Goal: Task Accomplishment & Management: Manage account settings

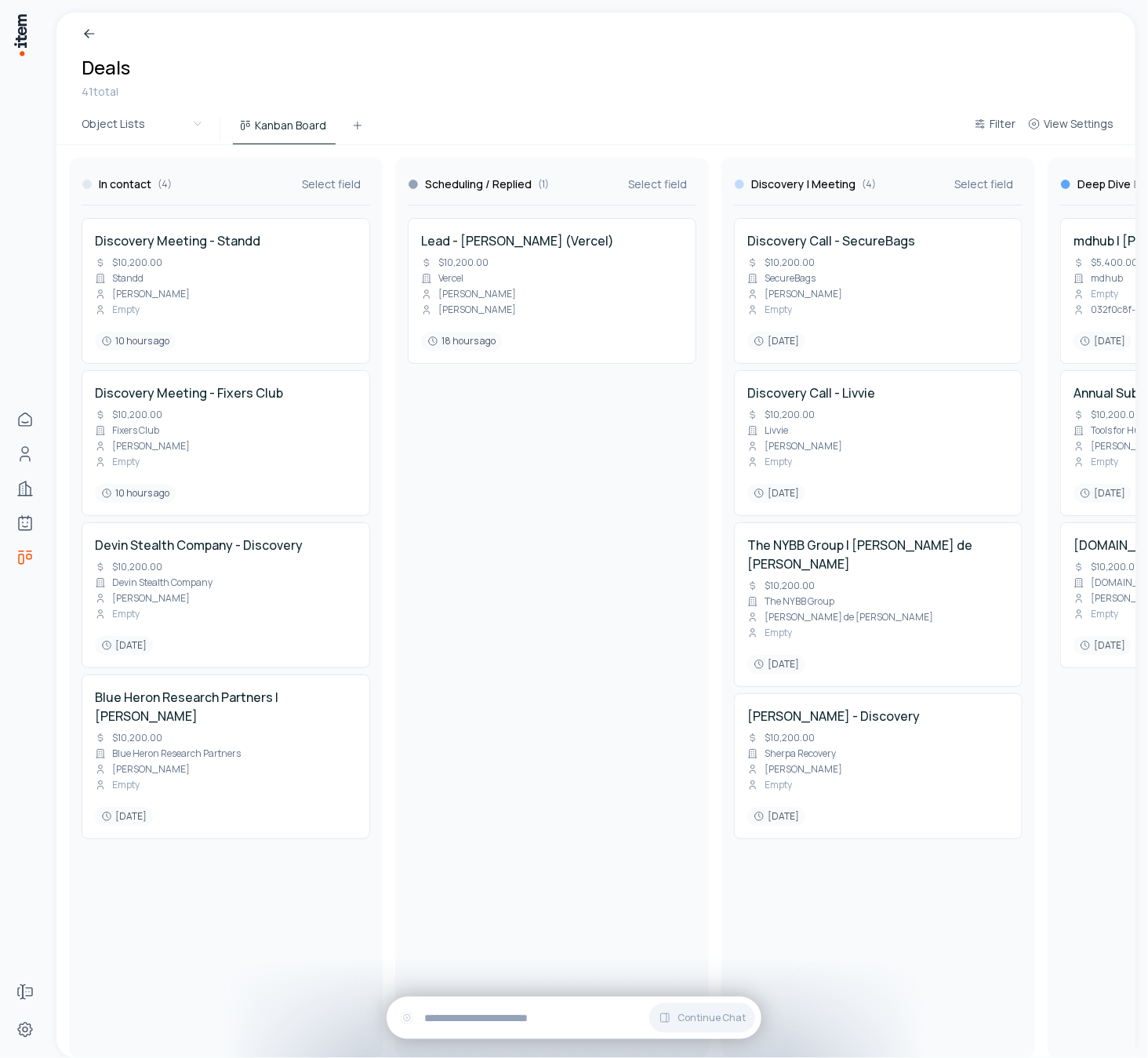
click at [306, 57] on div "Breadcrumb Deals 41 total" at bounding box center [595, 62] width 1078 height 100
click at [187, 127] on html "Home Contacts Companies Agents Deals Forms Settings Breadcrumb Deals 41 total O…" at bounding box center [574, 529] width 1148 height 1058
click at [357, 124] on icon at bounding box center [357, 126] width 13 height 13
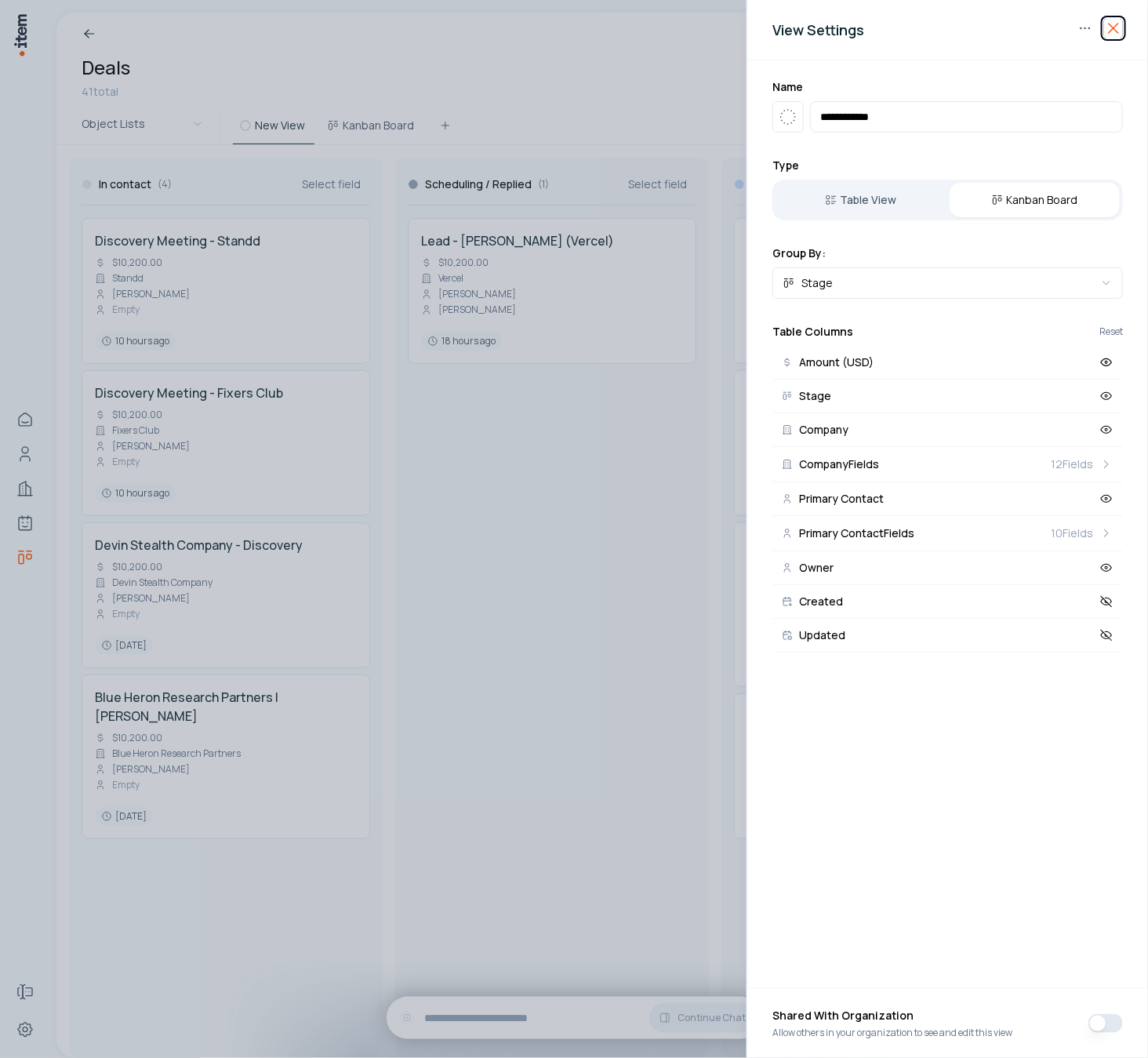
click at [1110, 27] on icon "button" at bounding box center [1113, 28] width 19 height 19
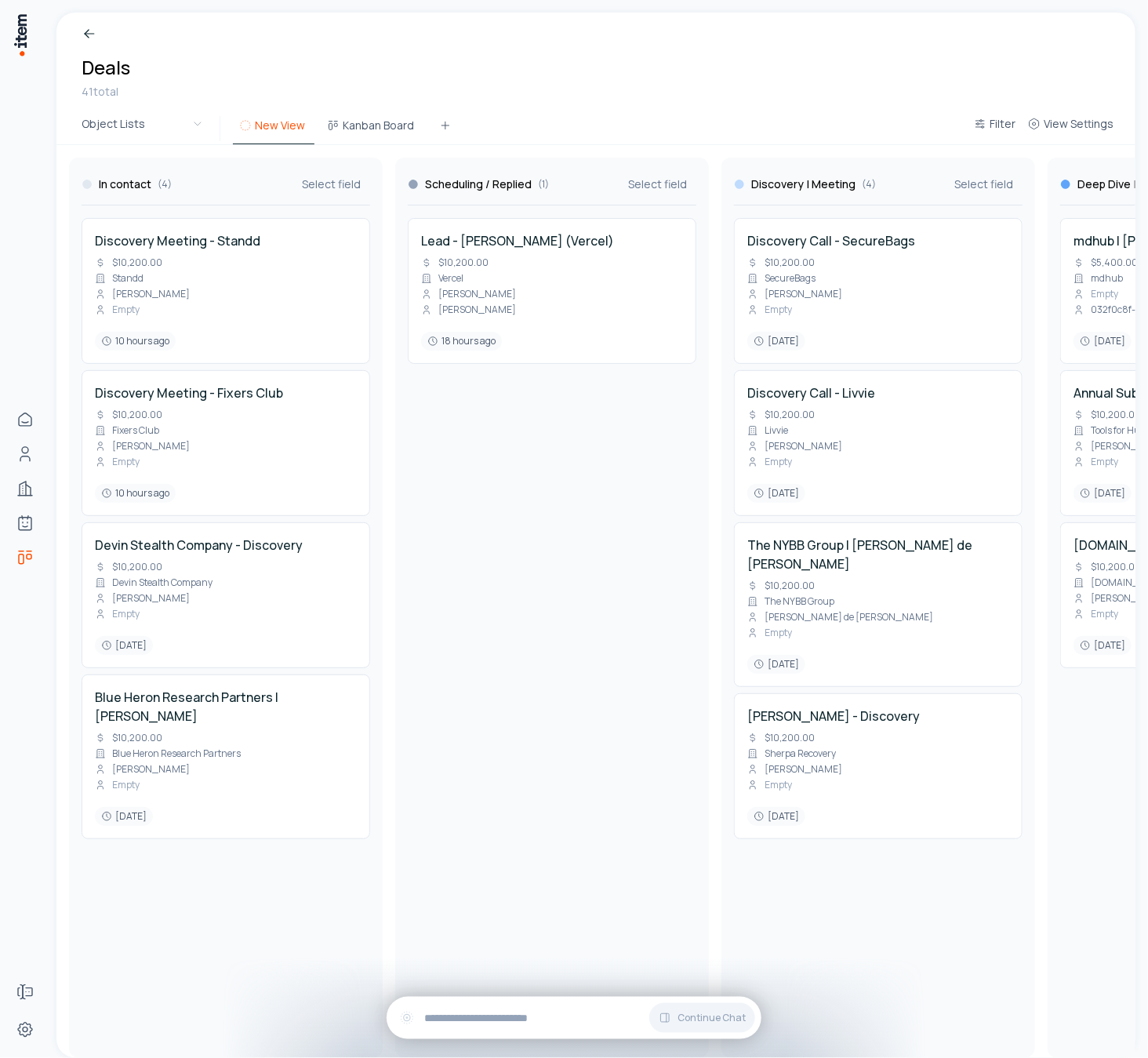
click at [288, 124] on button "New View" at bounding box center [273, 130] width 81 height 28
click at [281, 128] on button "New View" at bounding box center [273, 130] width 81 height 28
click at [1088, 118] on span "View Settings" at bounding box center [1078, 124] width 70 height 16
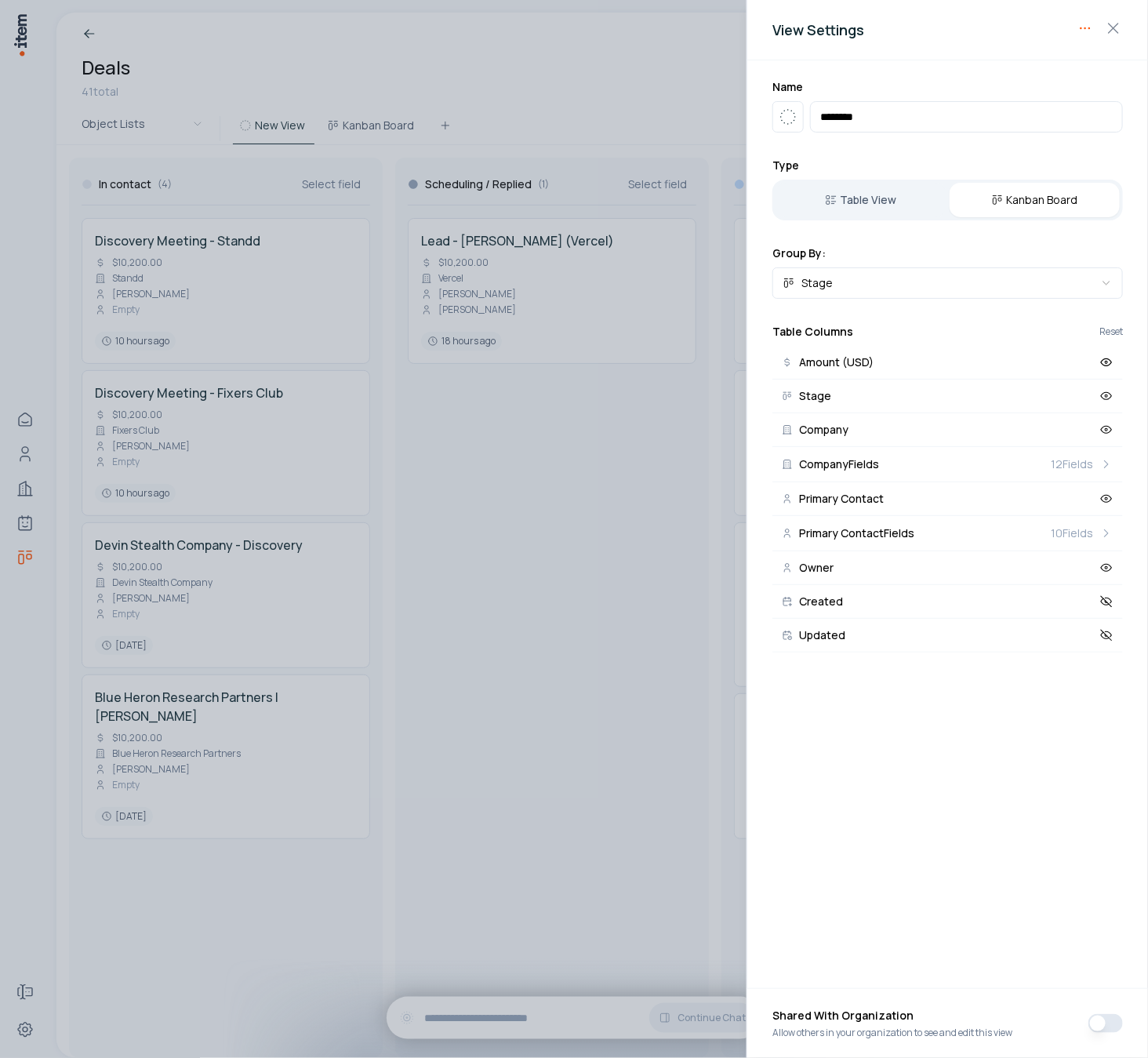
click at [1084, 26] on body "Home Contacts Companies Agents Deals Forms Settings Breadcrumb Deals 41 total O…" at bounding box center [574, 529] width 1148 height 1058
click at [1062, 51] on div "Delete View" at bounding box center [1035, 60] width 118 height 25
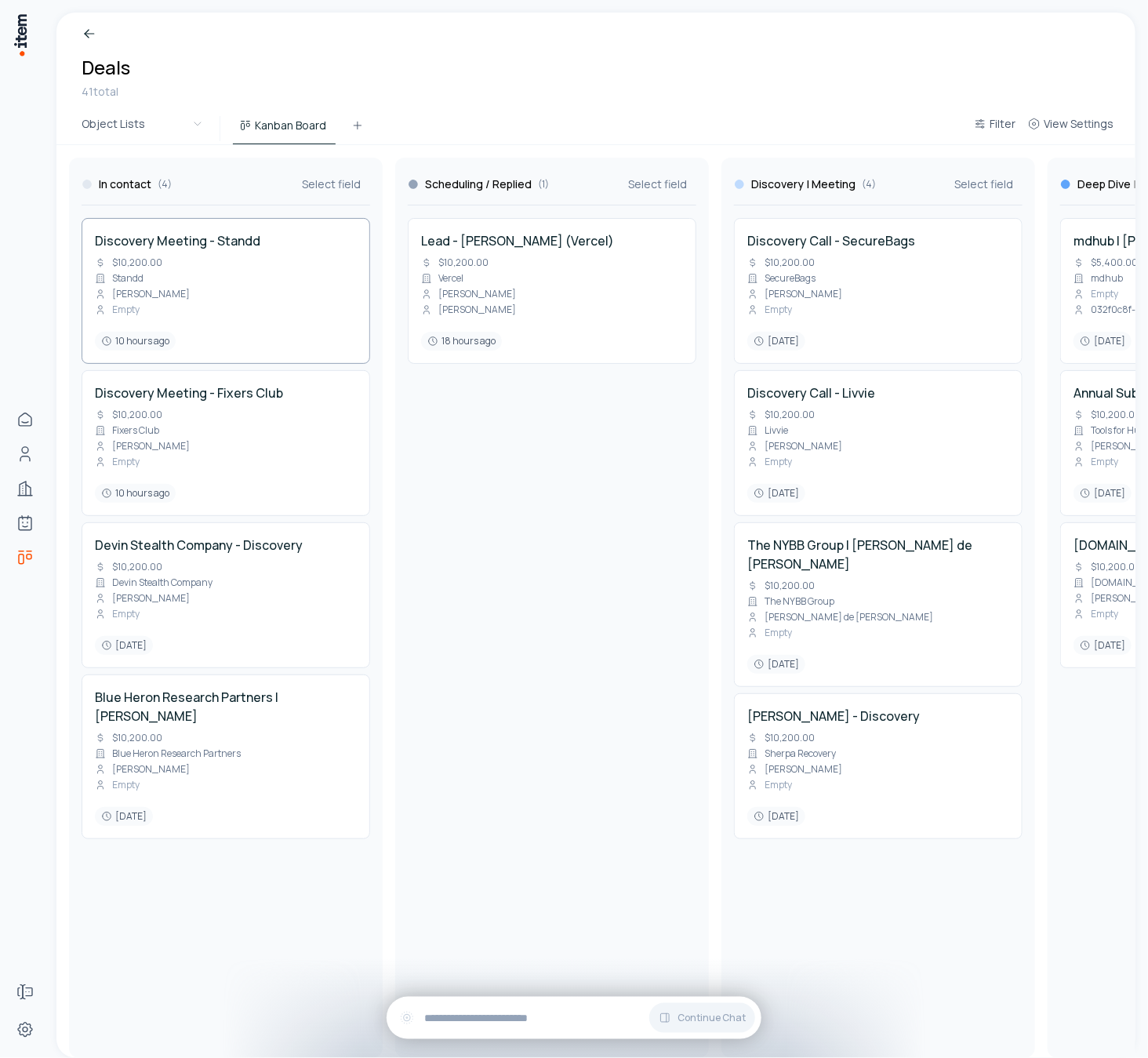
click at [202, 259] on div "Discovery Meeting - Standd $10,200.00 Standd Stephen Solka Empty 10 hours ago" at bounding box center [225, 290] width 262 height 119
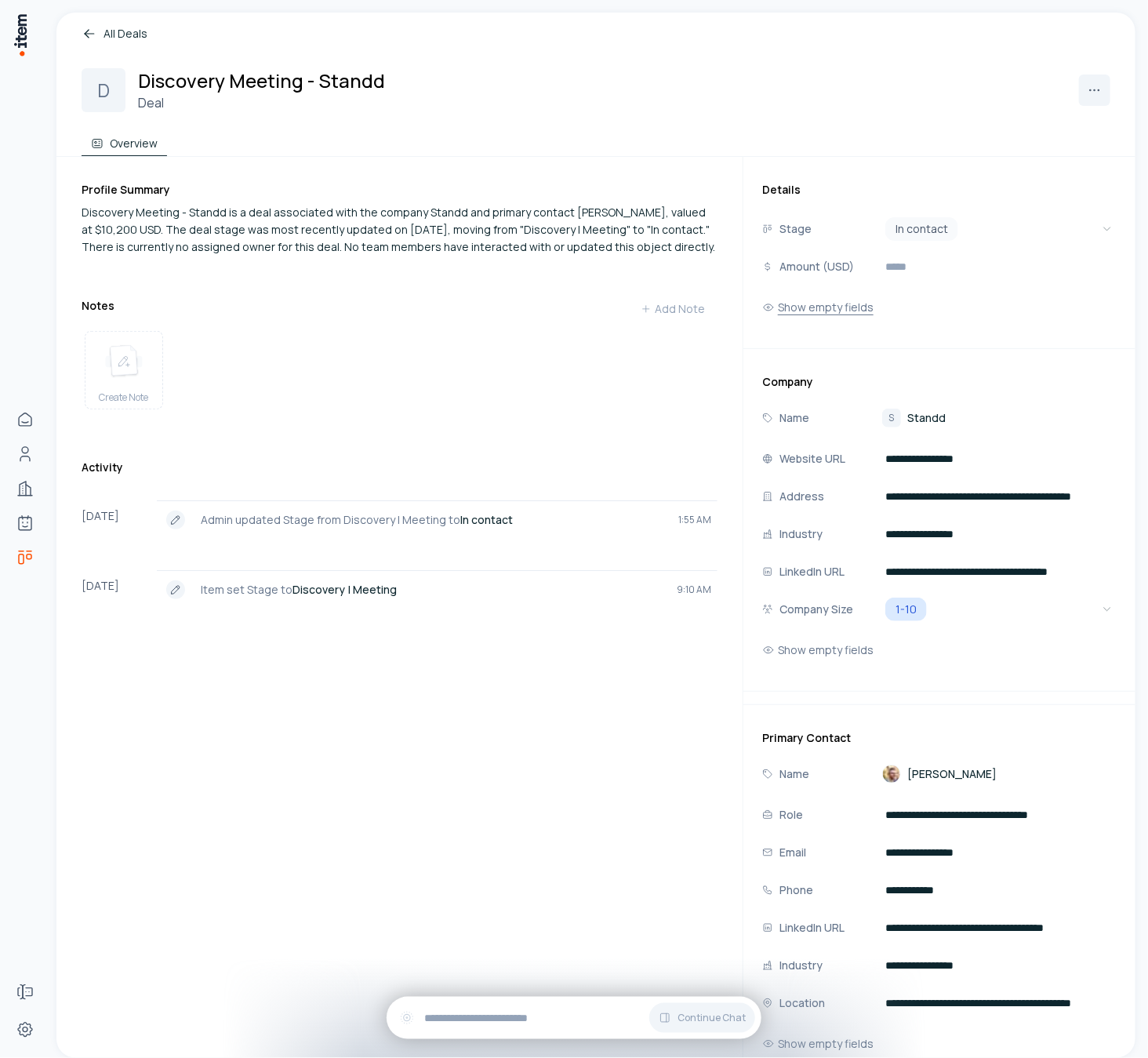
click at [802, 312] on button "Show empty fields" at bounding box center [818, 308] width 111 height 32
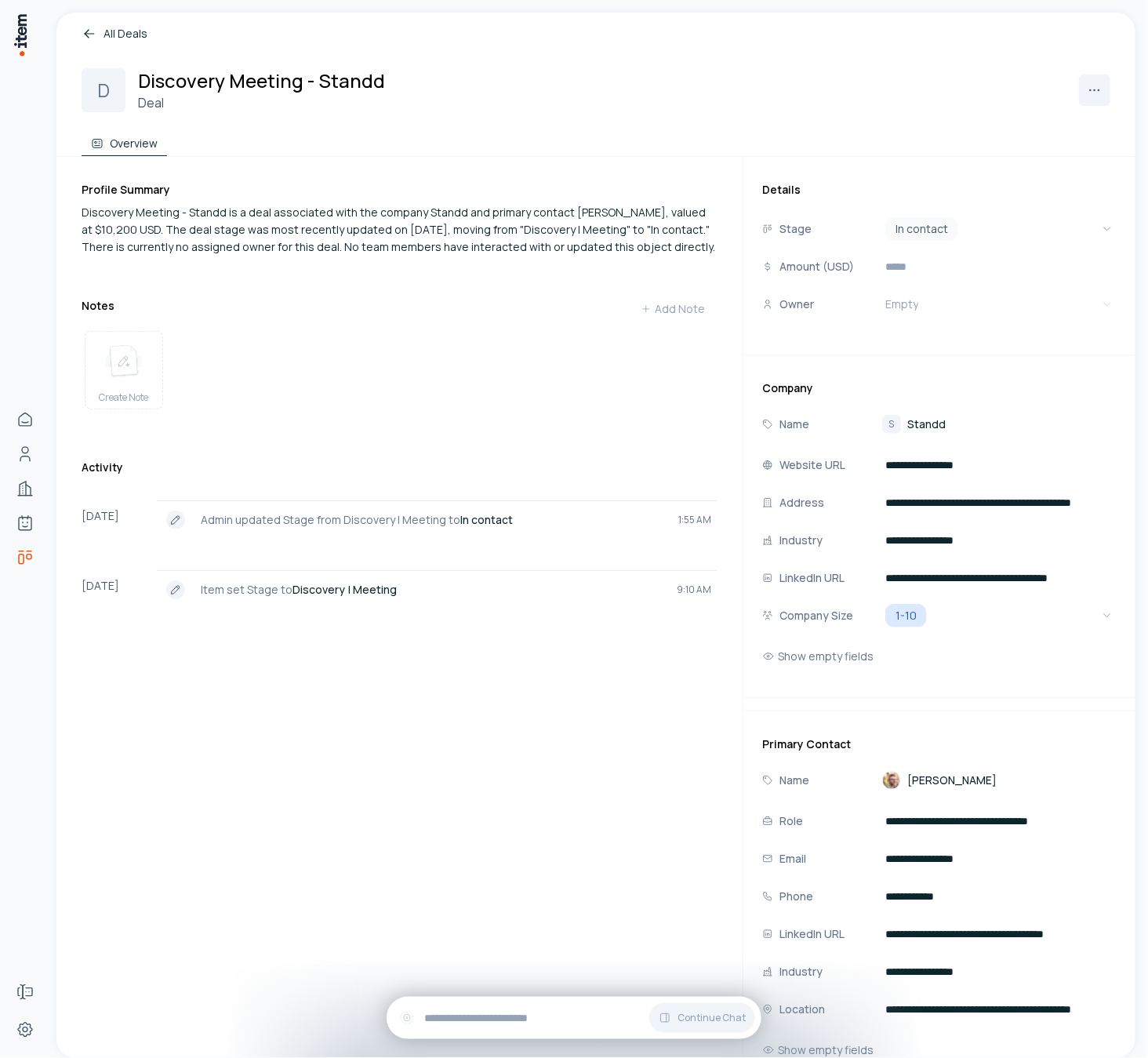
click at [919, 425] on span "Standd" at bounding box center [926, 424] width 39 height 16
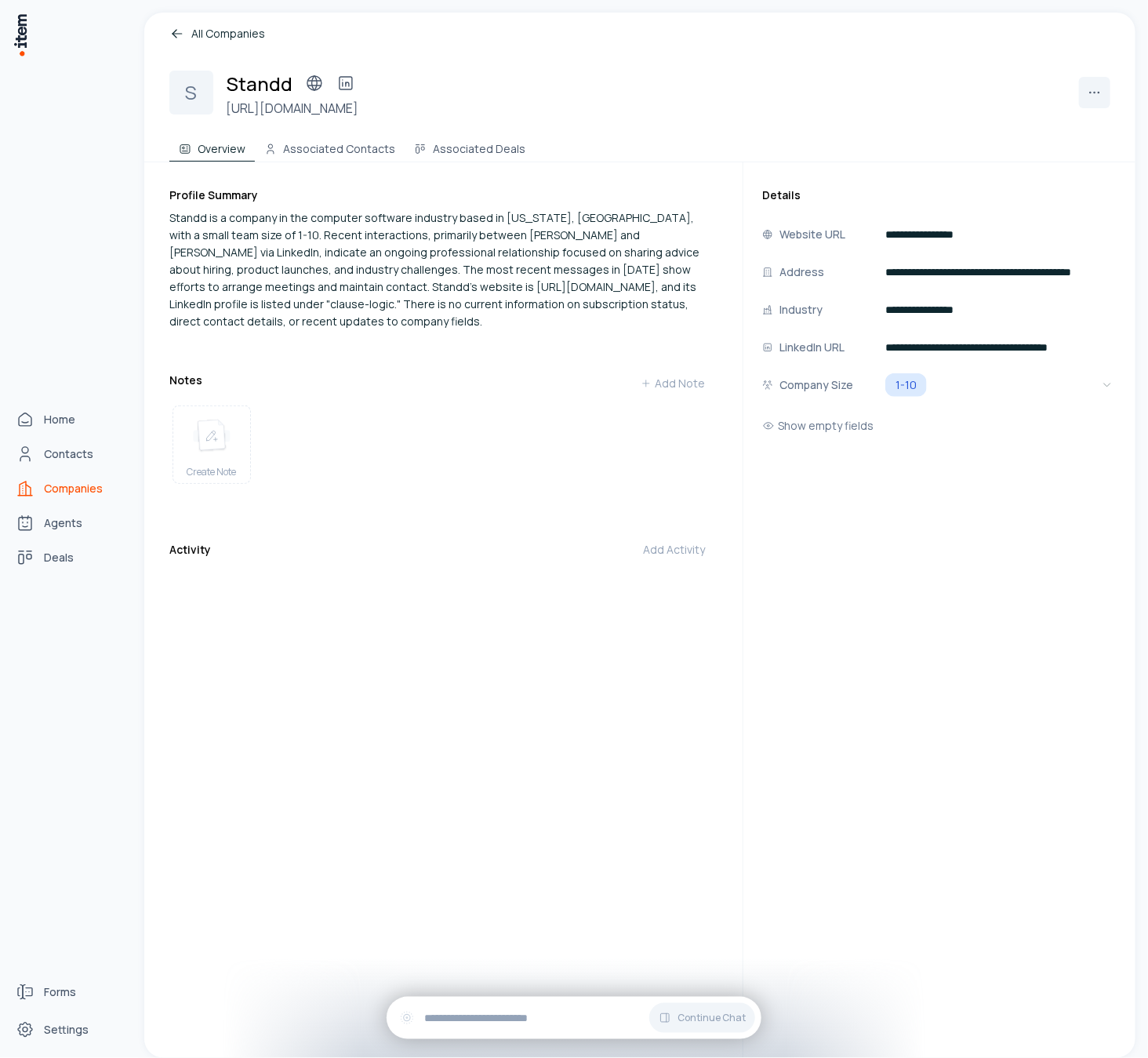
click at [42, 487] on link "Companies" at bounding box center [69, 489] width 119 height 32
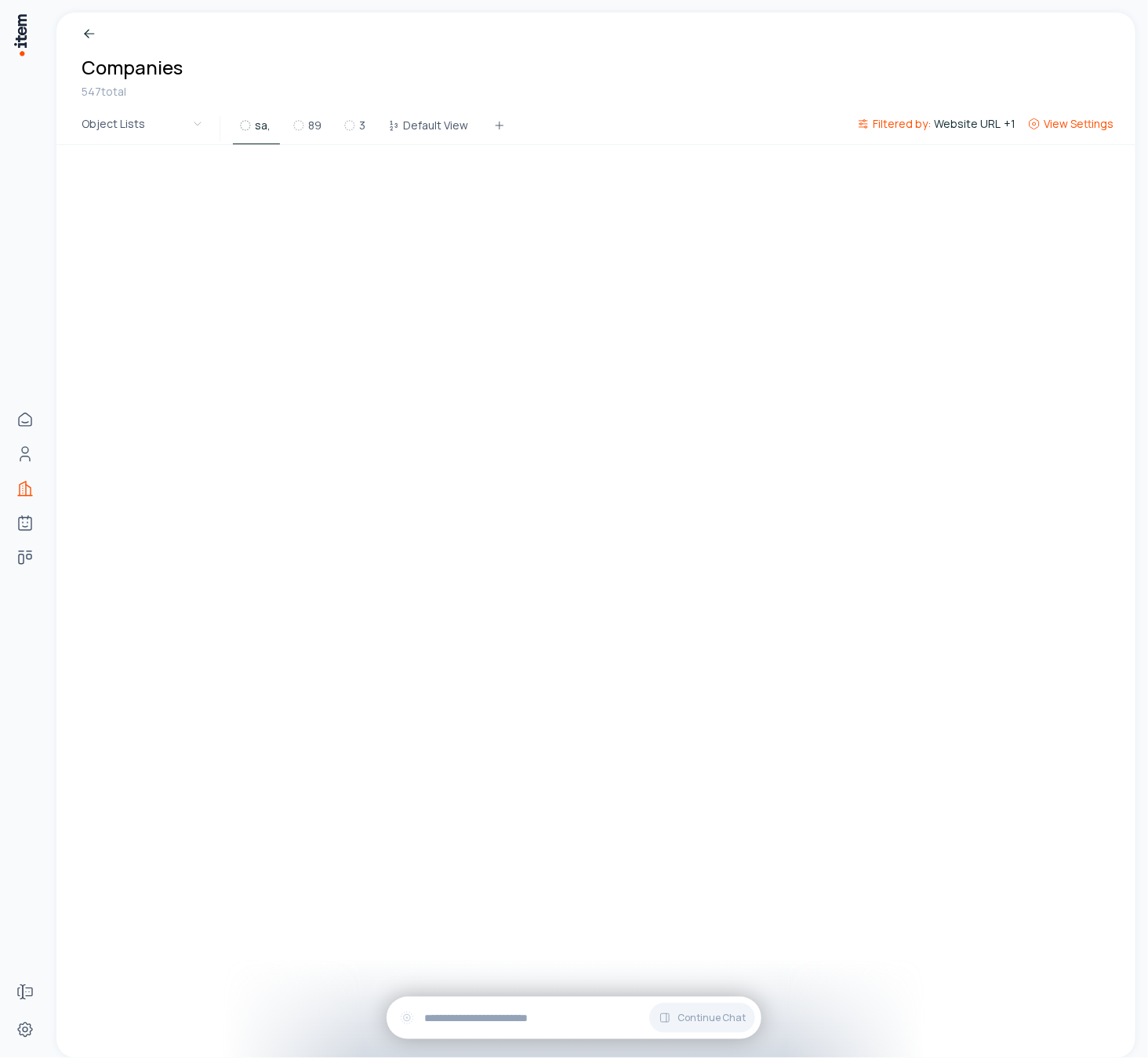
click at [1066, 123] on span "View Settings" at bounding box center [1078, 124] width 70 height 16
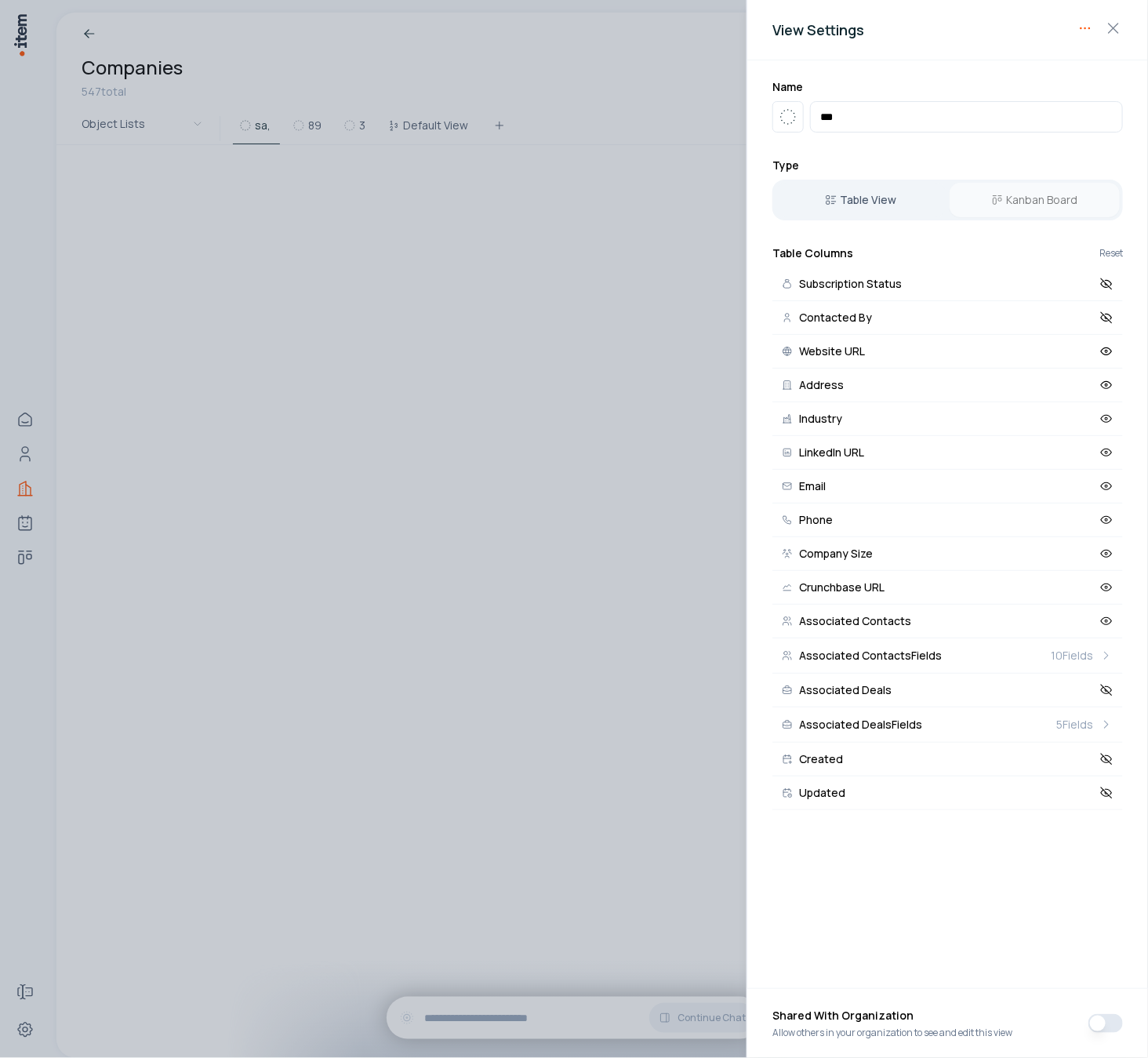
click at [1089, 25] on body "Home Contacts Companies Agents Deals Forms Settings Breadcrumb Companies 547 to…" at bounding box center [574, 529] width 1148 height 1058
click at [1023, 62] on div "Delete View" at bounding box center [1035, 60] width 118 height 25
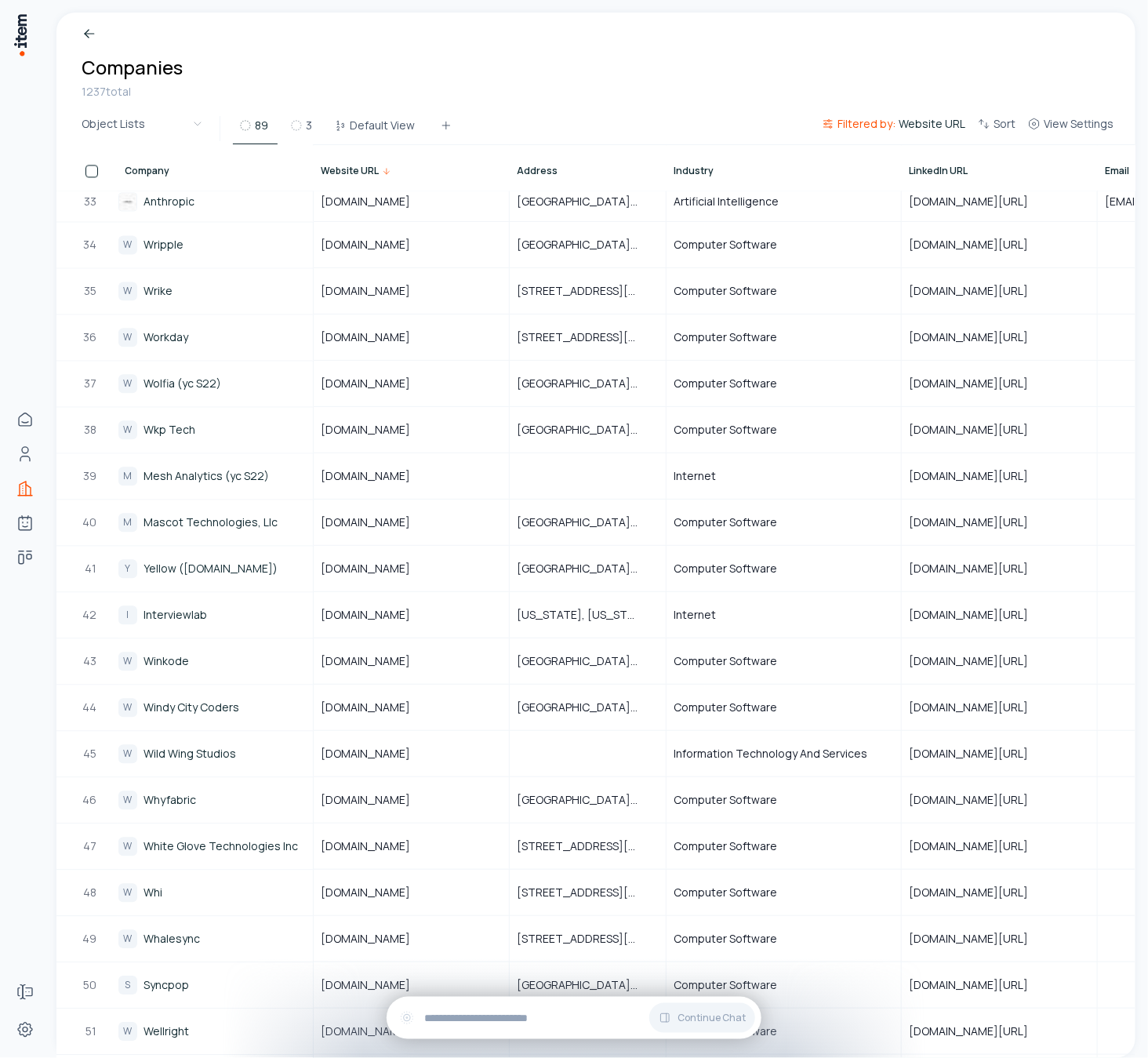
scroll to position [919, 0]
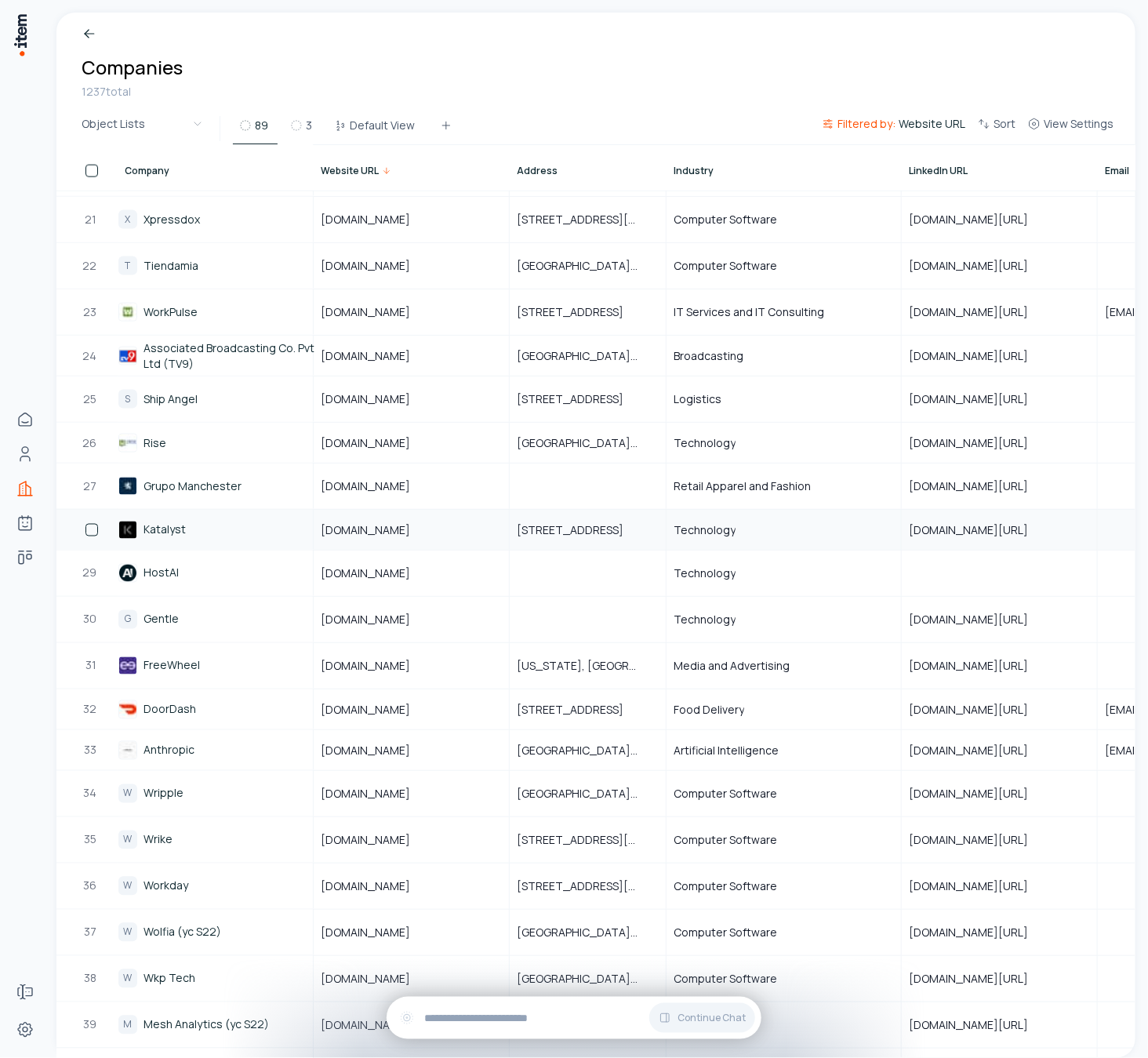
click at [160, 522] on link "Katalyst" at bounding box center [164, 530] width 43 height 16
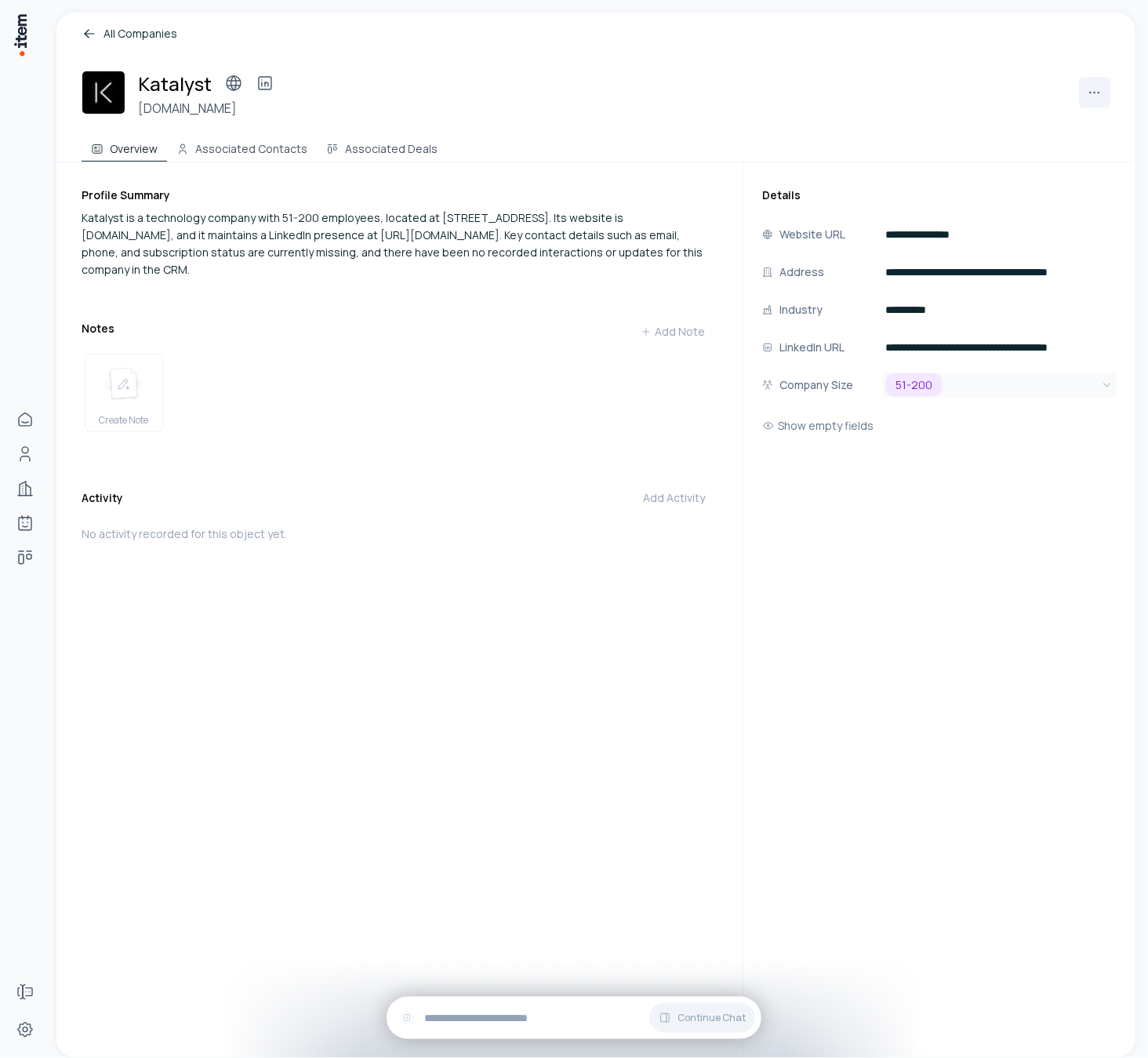
click at [988, 385] on html "**********" at bounding box center [574, 529] width 1148 height 1058
click at [965, 716] on html "**********" at bounding box center [574, 529] width 1148 height 1058
click at [273, 150] on button "Associated Contacts" at bounding box center [241, 146] width 149 height 32
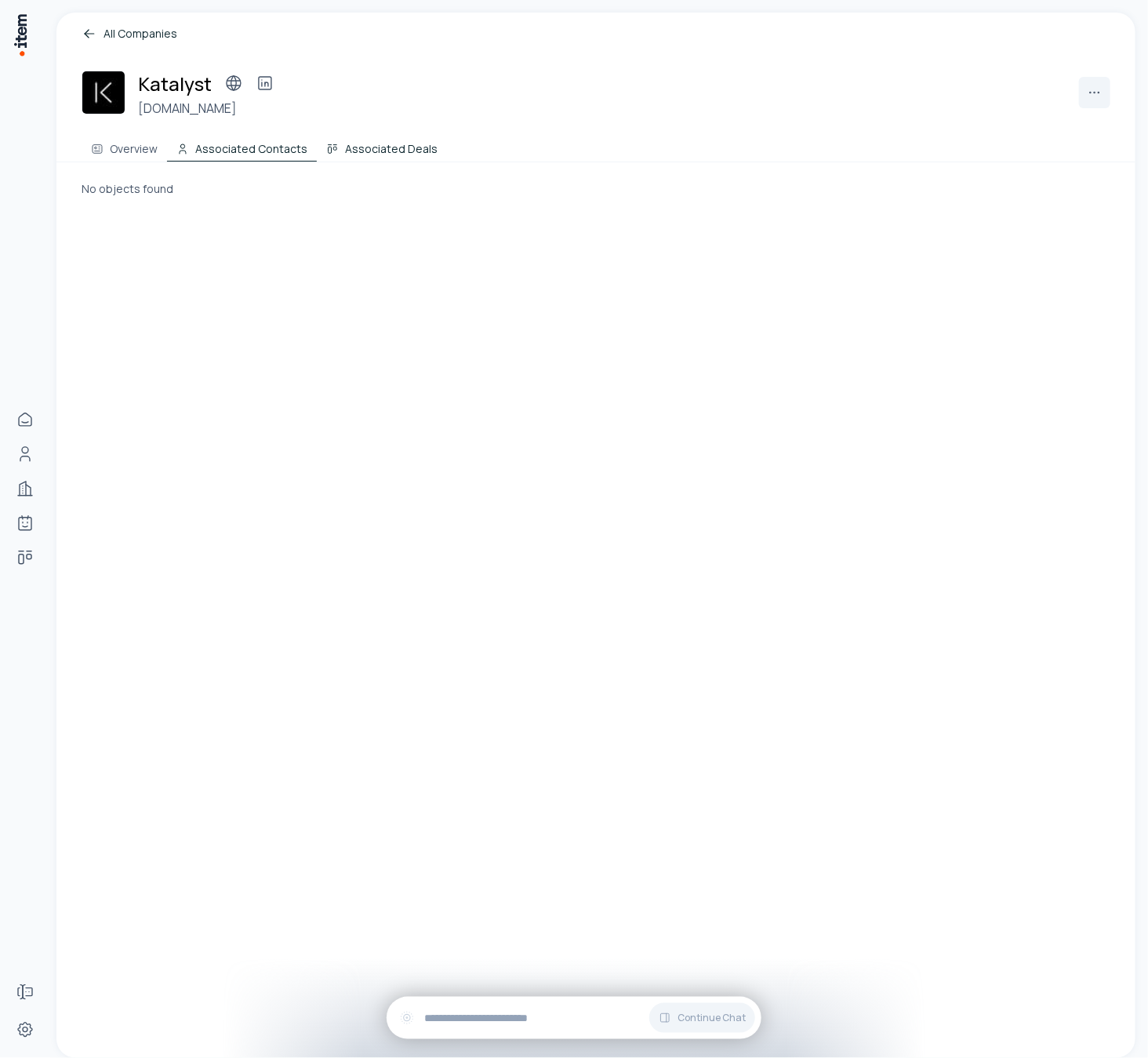
click at [365, 142] on button "Associated Deals" at bounding box center [382, 146] width 130 height 32
click at [235, 145] on button "Associated Contacts" at bounding box center [241, 146] width 149 height 32
click at [160, 108] on h3 "[DOMAIN_NAME]" at bounding box center [210, 108] width 142 height 19
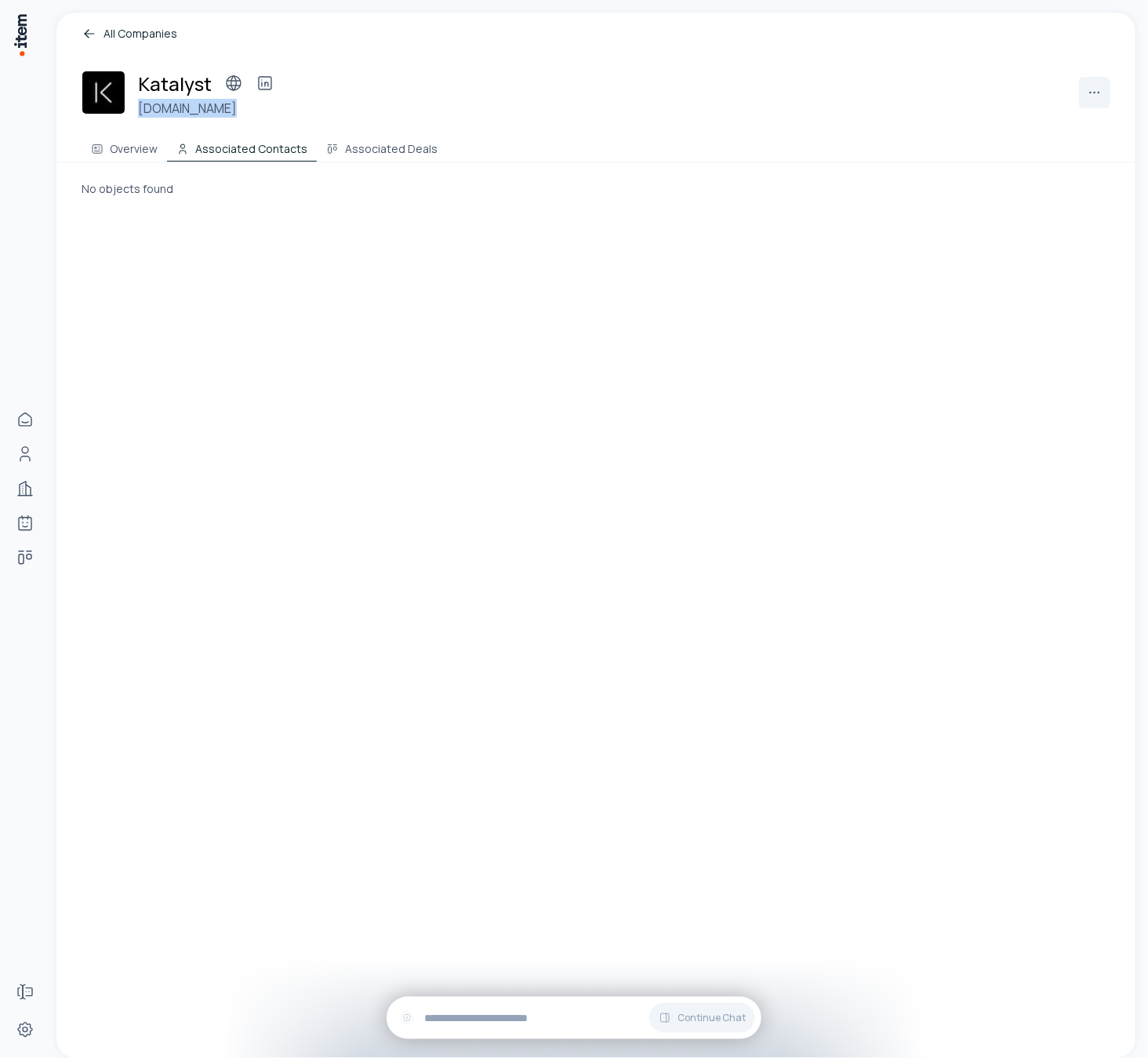
click at [332, 102] on div "Katalyst [DOMAIN_NAME]" at bounding box center [595, 92] width 1029 height 50
click at [1093, 84] on html "Home Contacts Companies Agents Deals Forms Settings All Companies Katalyst [DOM…" at bounding box center [574, 529] width 1148 height 1058
click at [959, 105] on html "Home Contacts Companies Agents Deals Forms Settings All Companies Katalyst [DOM…" at bounding box center [574, 529] width 1148 height 1058
click at [374, 157] on button "Associated Deals" at bounding box center [382, 146] width 130 height 32
click at [148, 153] on button "Overview" at bounding box center [124, 146] width 85 height 32
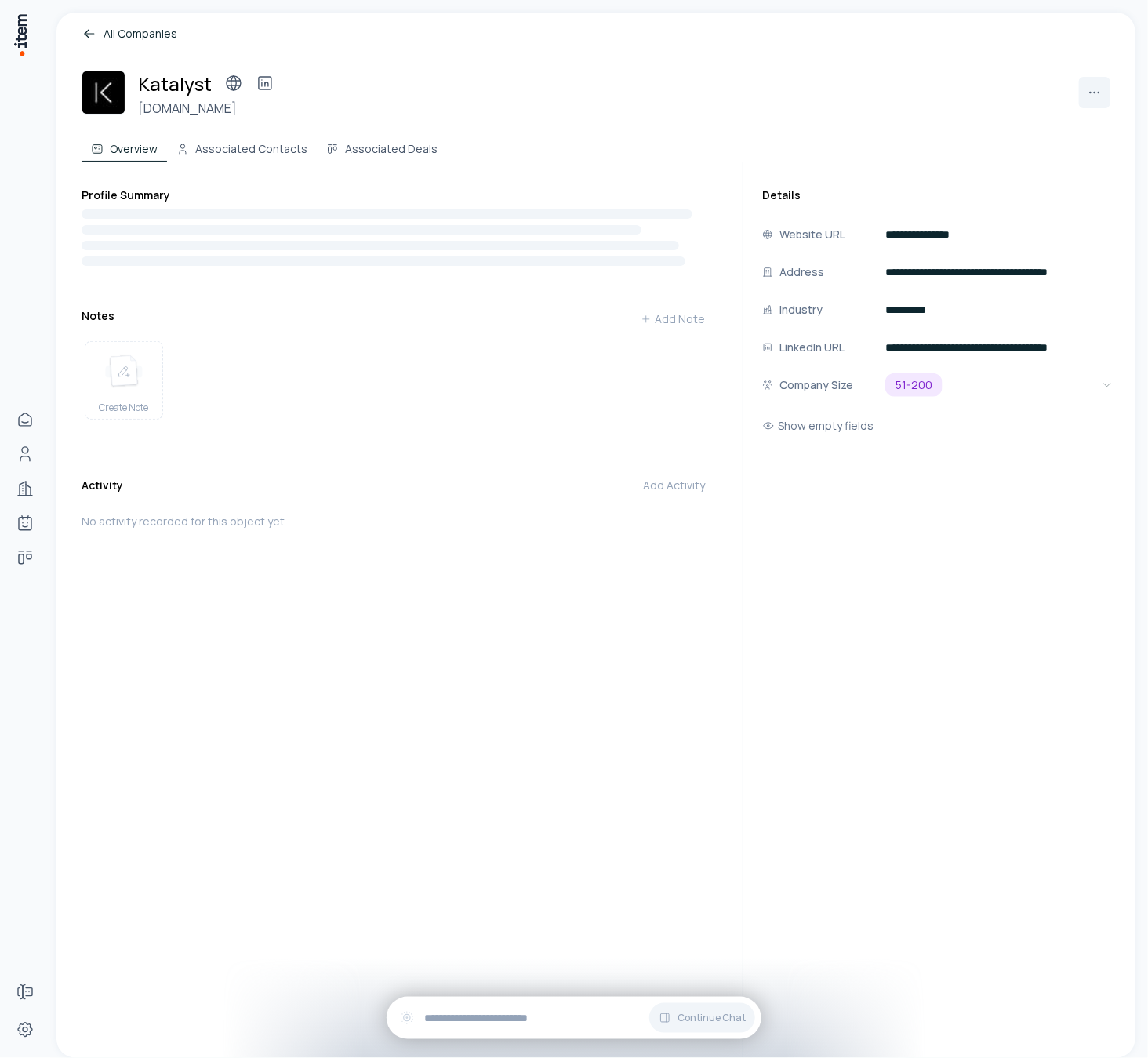
click at [87, 28] on icon at bounding box center [89, 34] width 16 height 16
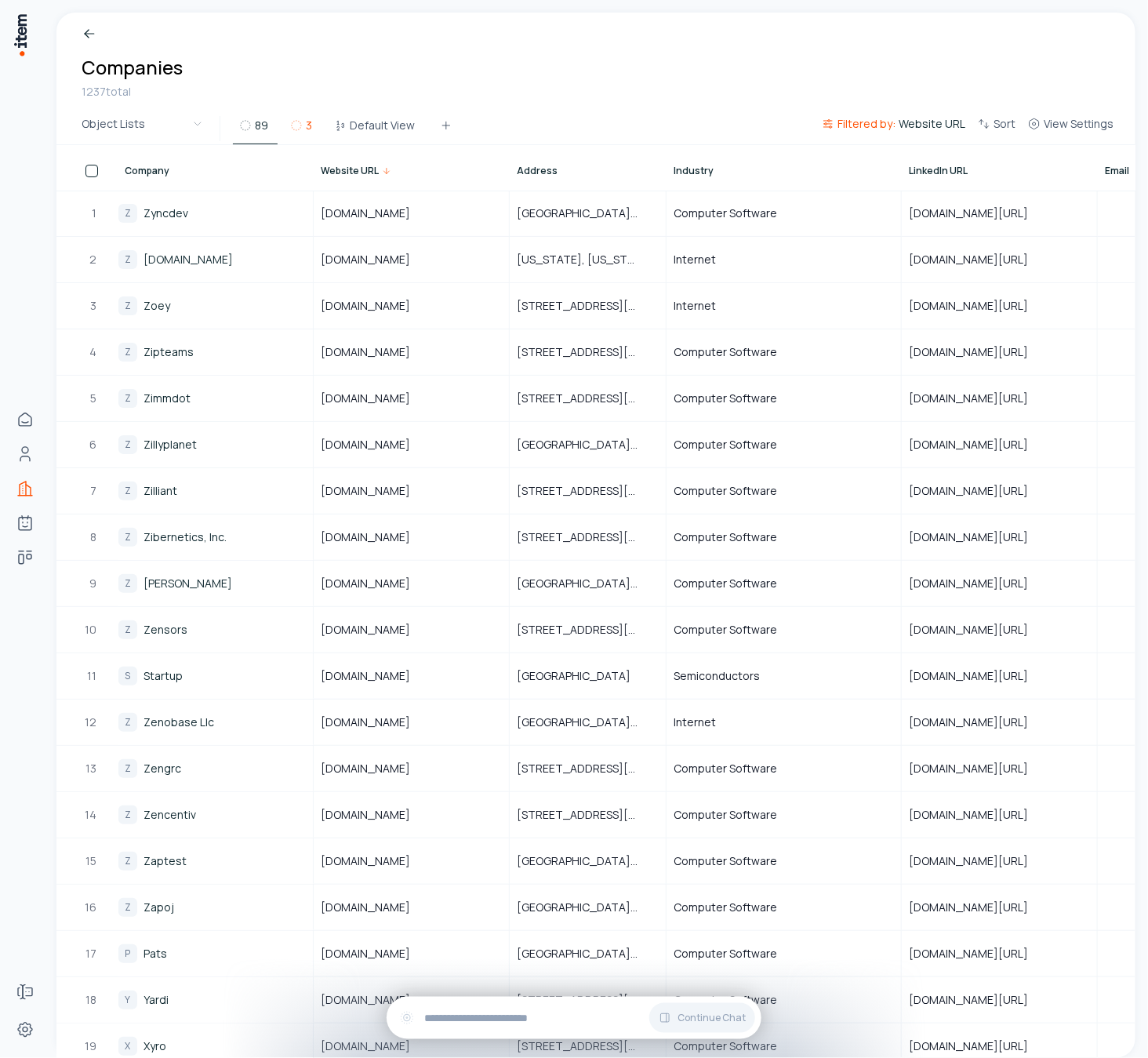
click at [304, 131] on button "3" at bounding box center [303, 130] width 38 height 28
click at [376, 125] on button "Default View" at bounding box center [376, 130] width 96 height 28
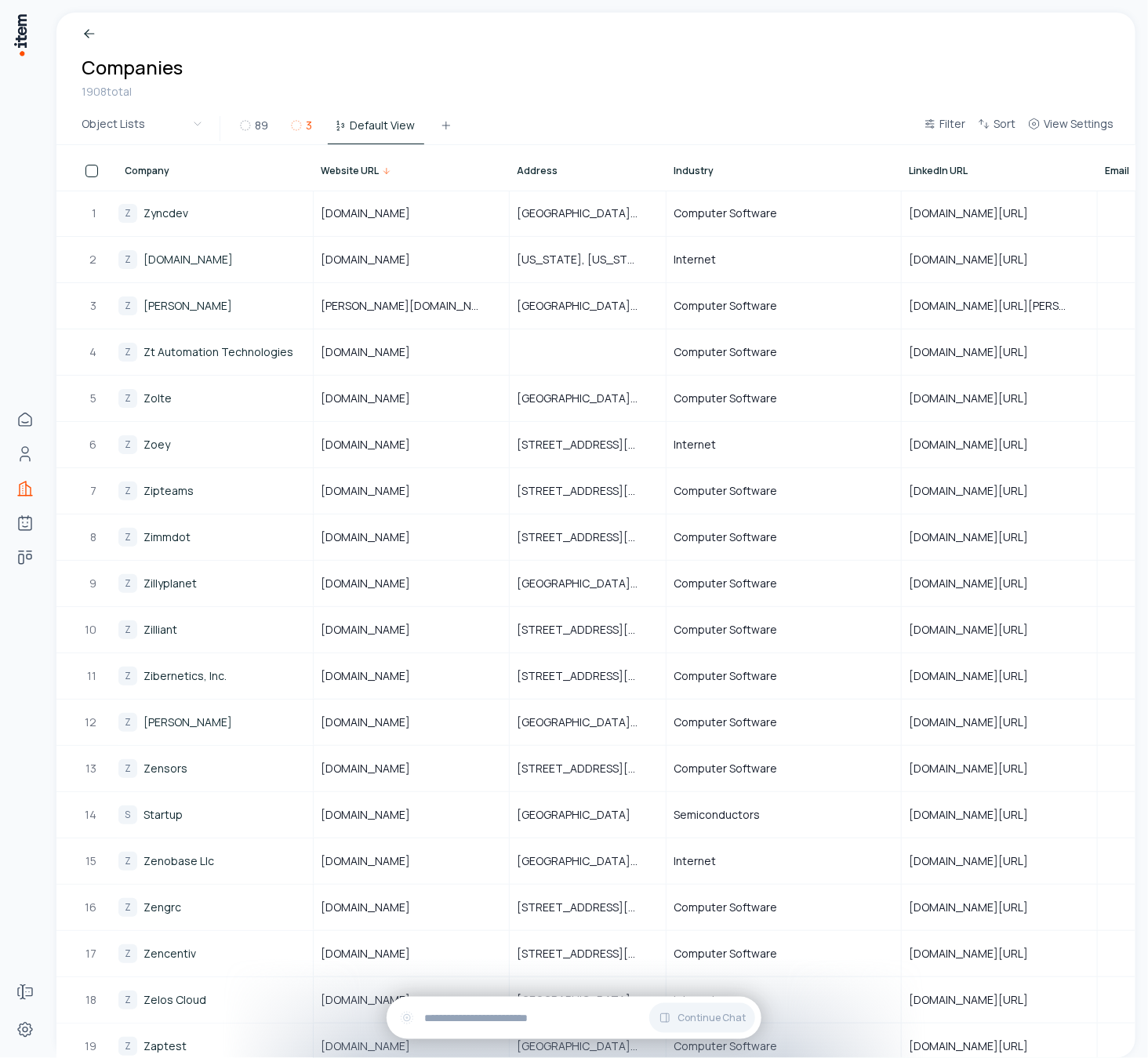
click at [300, 125] on icon at bounding box center [296, 126] width 13 height 13
click at [359, 123] on button "Default View" at bounding box center [376, 130] width 96 height 28
click at [304, 123] on button "3" at bounding box center [303, 130] width 38 height 28
click at [353, 124] on button "Default View" at bounding box center [376, 130] width 96 height 28
click at [248, 127] on icon at bounding box center [245, 126] width 13 height 13
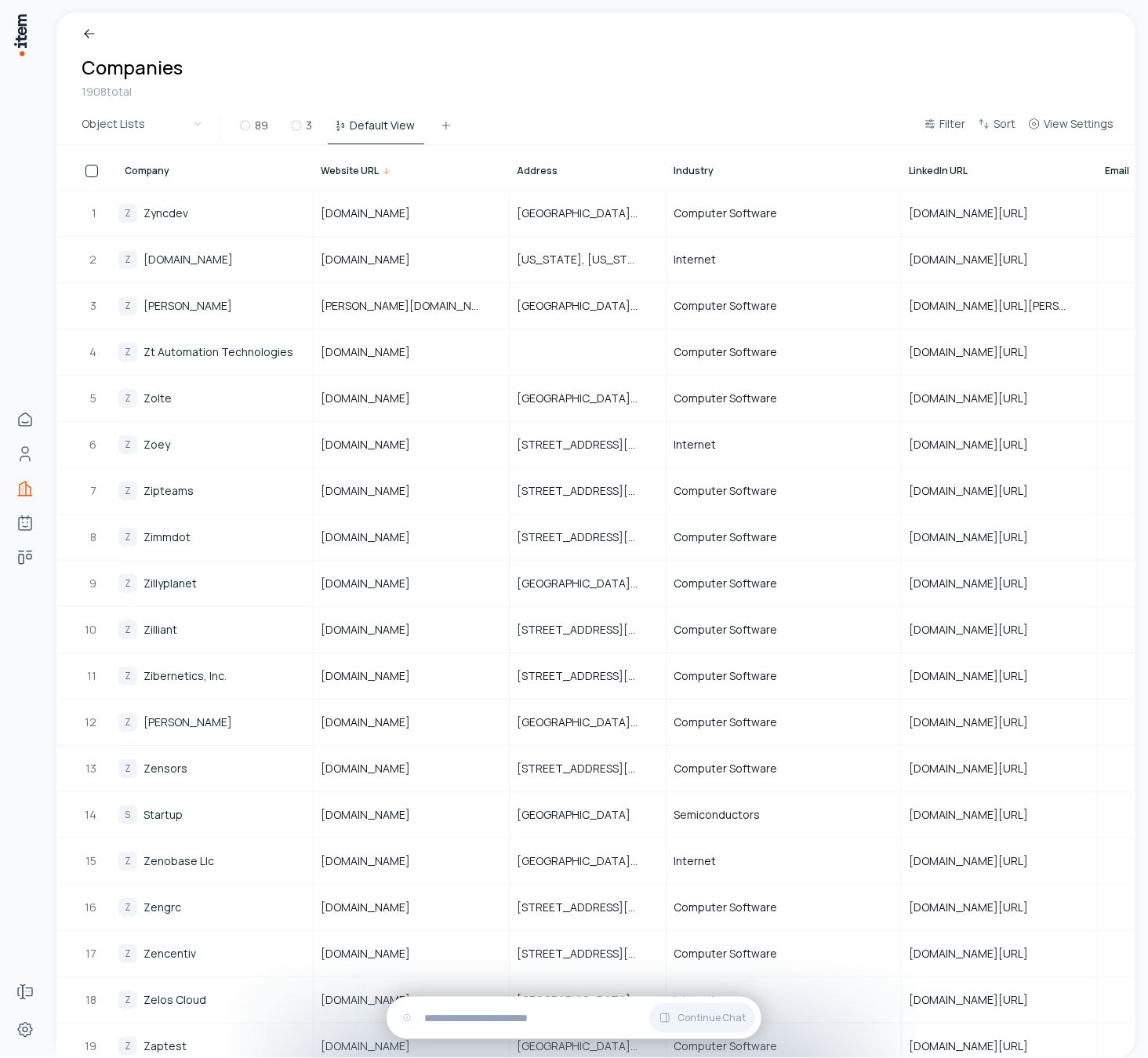
click at [249, 128] on icon at bounding box center [245, 126] width 13 height 13
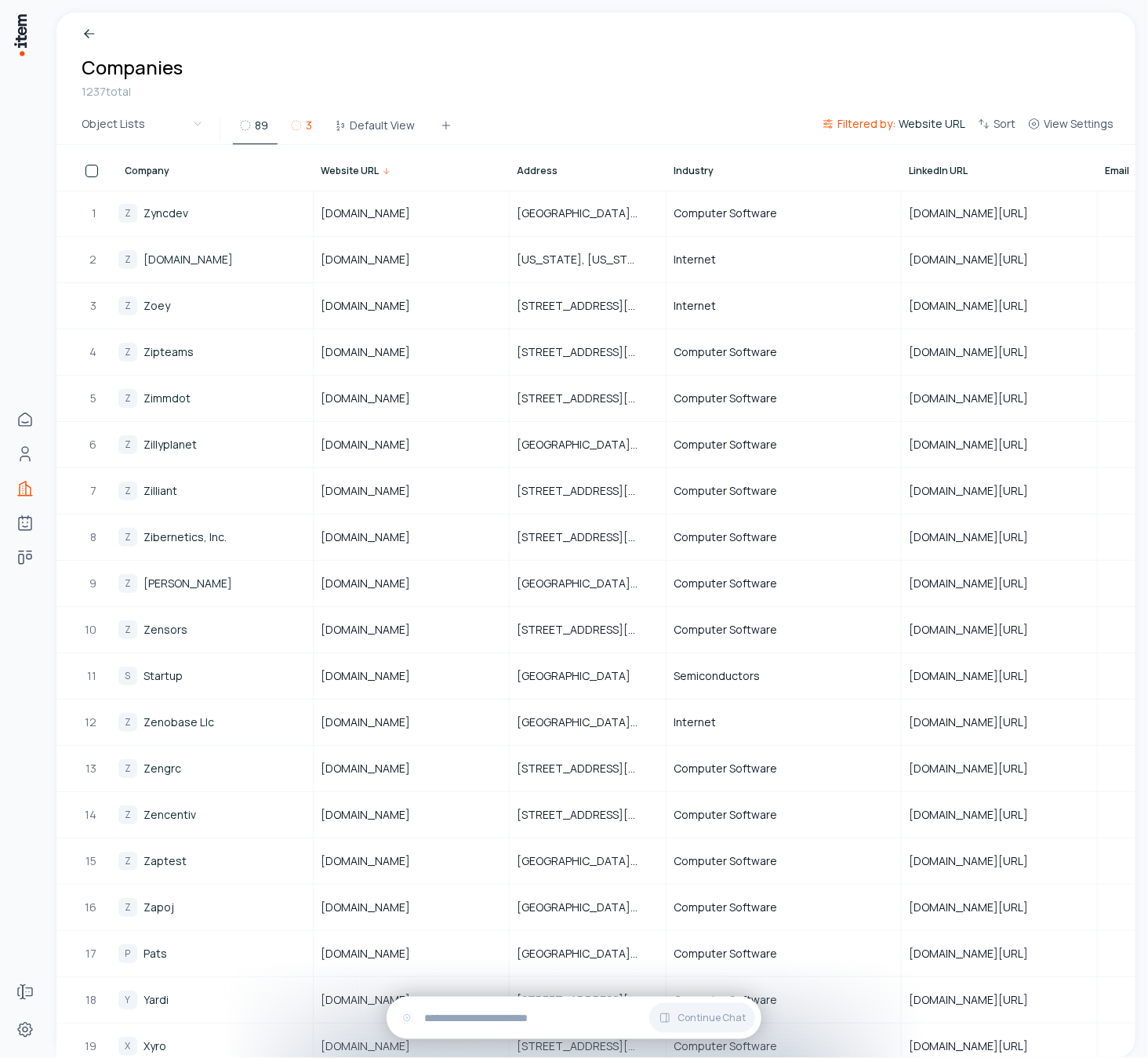
click at [300, 131] on icon at bounding box center [296, 126] width 13 height 13
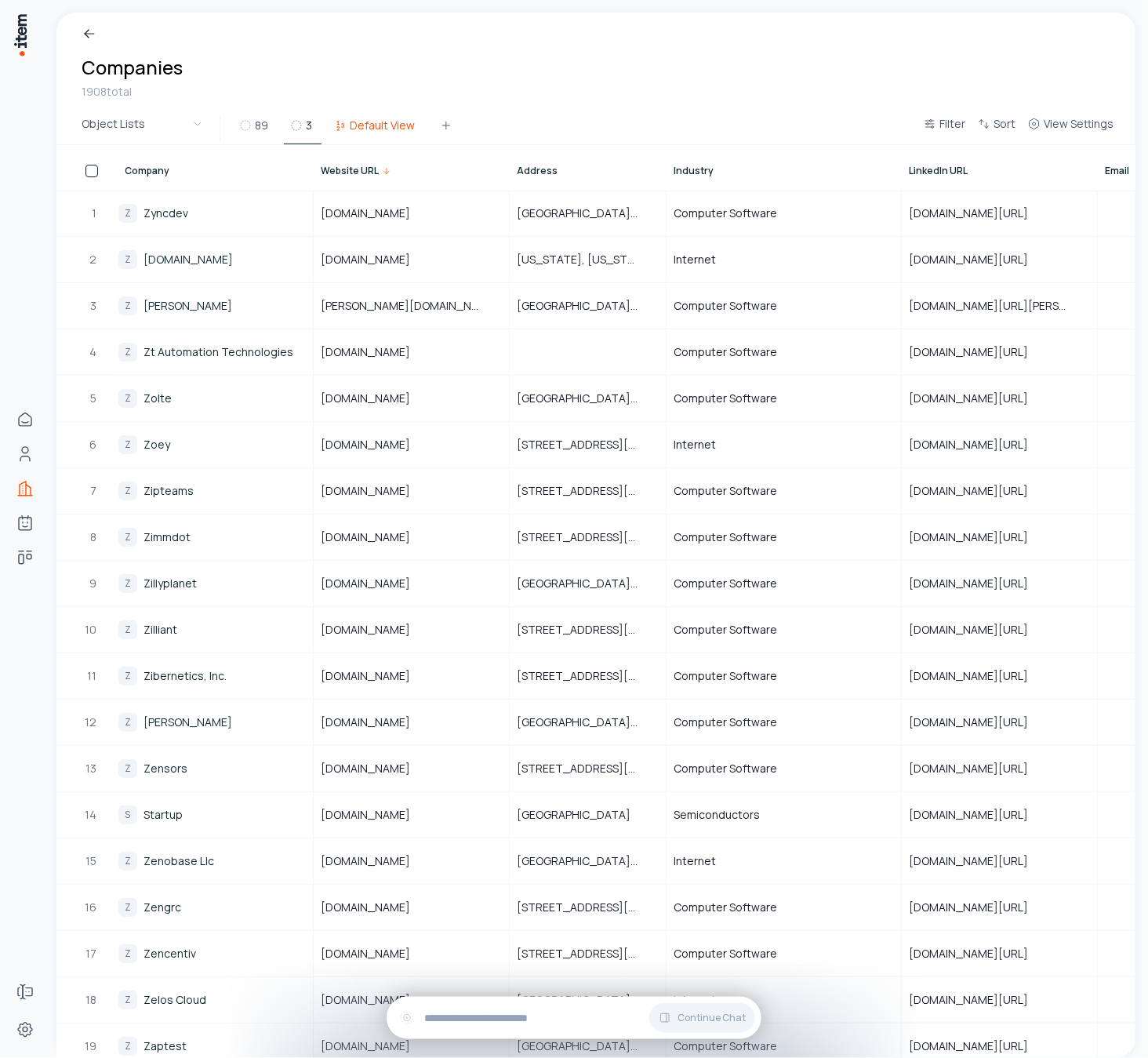
click at [338, 128] on icon at bounding box center [340, 126] width 13 height 13
click at [936, 127] on icon "button" at bounding box center [930, 124] width 13 height 13
click at [861, 97] on html "Home Contacts Companies Agents Deals Forms Settings Breadcrumb Companies 1908 t…" at bounding box center [574, 529] width 1148 height 1058
click at [1013, 115] on button "Sort" at bounding box center [995, 129] width 50 height 28
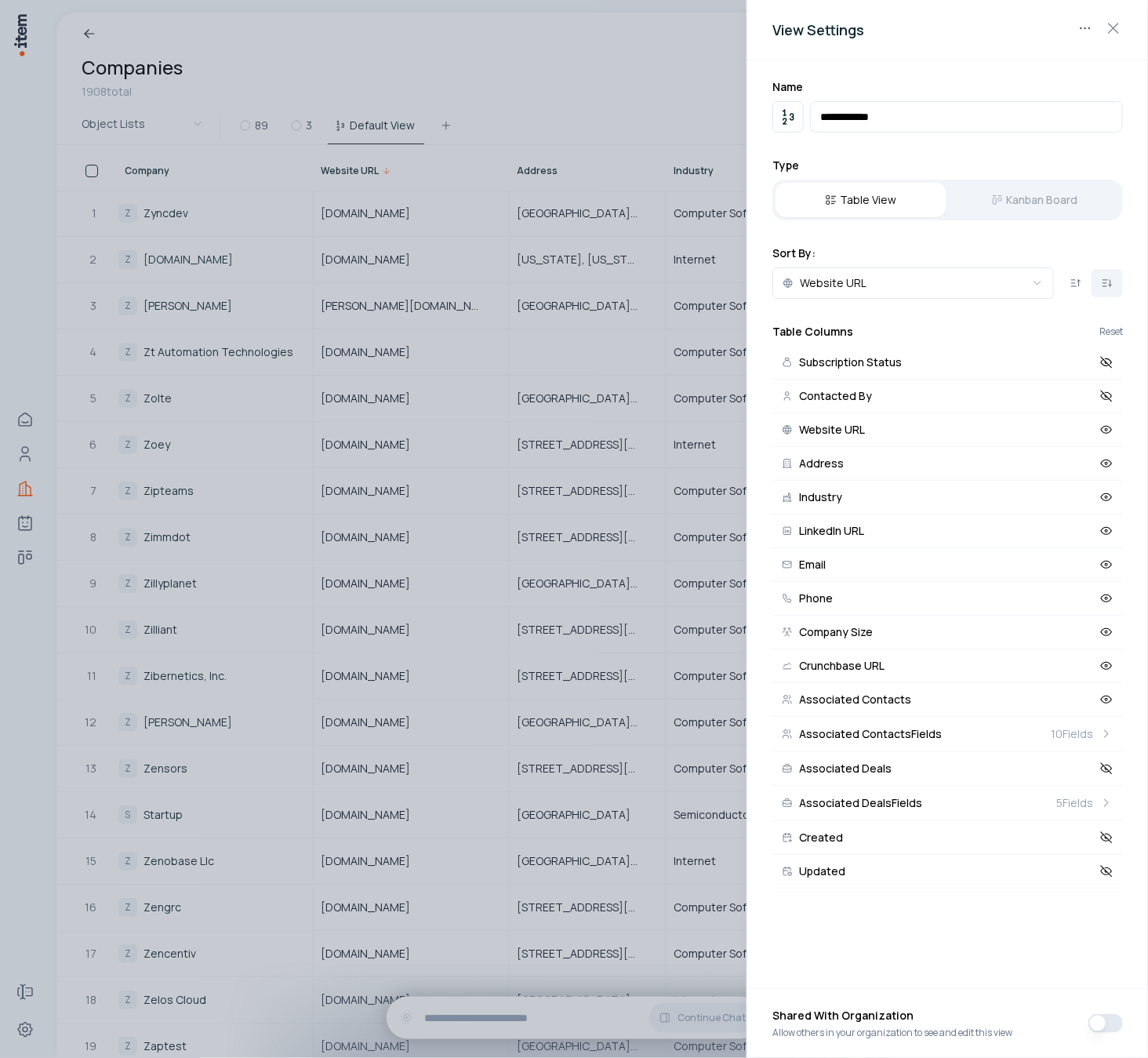
click at [693, 74] on div at bounding box center [574, 529] width 1148 height 1058
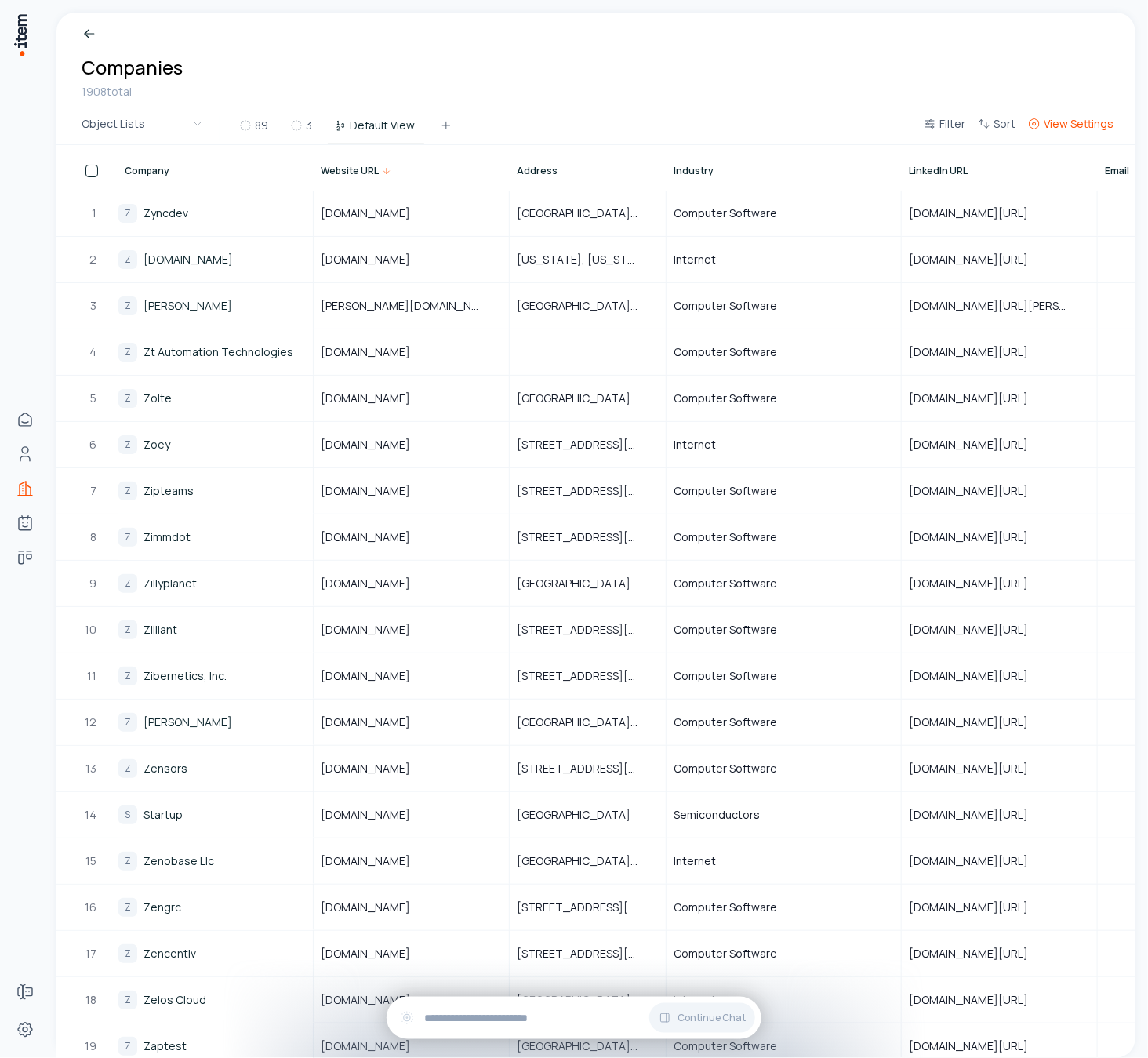
click at [1058, 115] on button "View Settings" at bounding box center [1071, 129] width 98 height 28
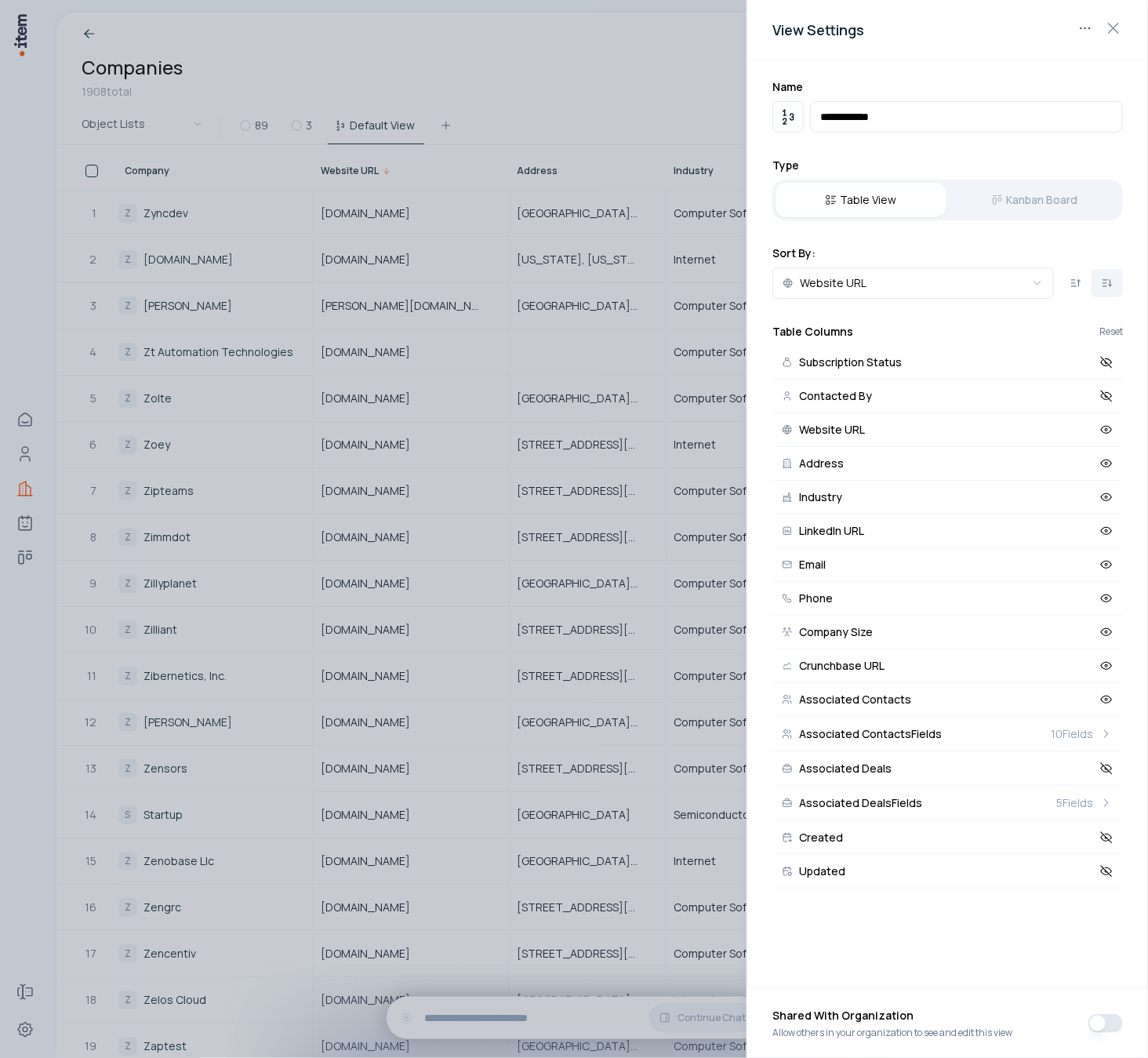
click at [704, 89] on div at bounding box center [574, 529] width 1148 height 1058
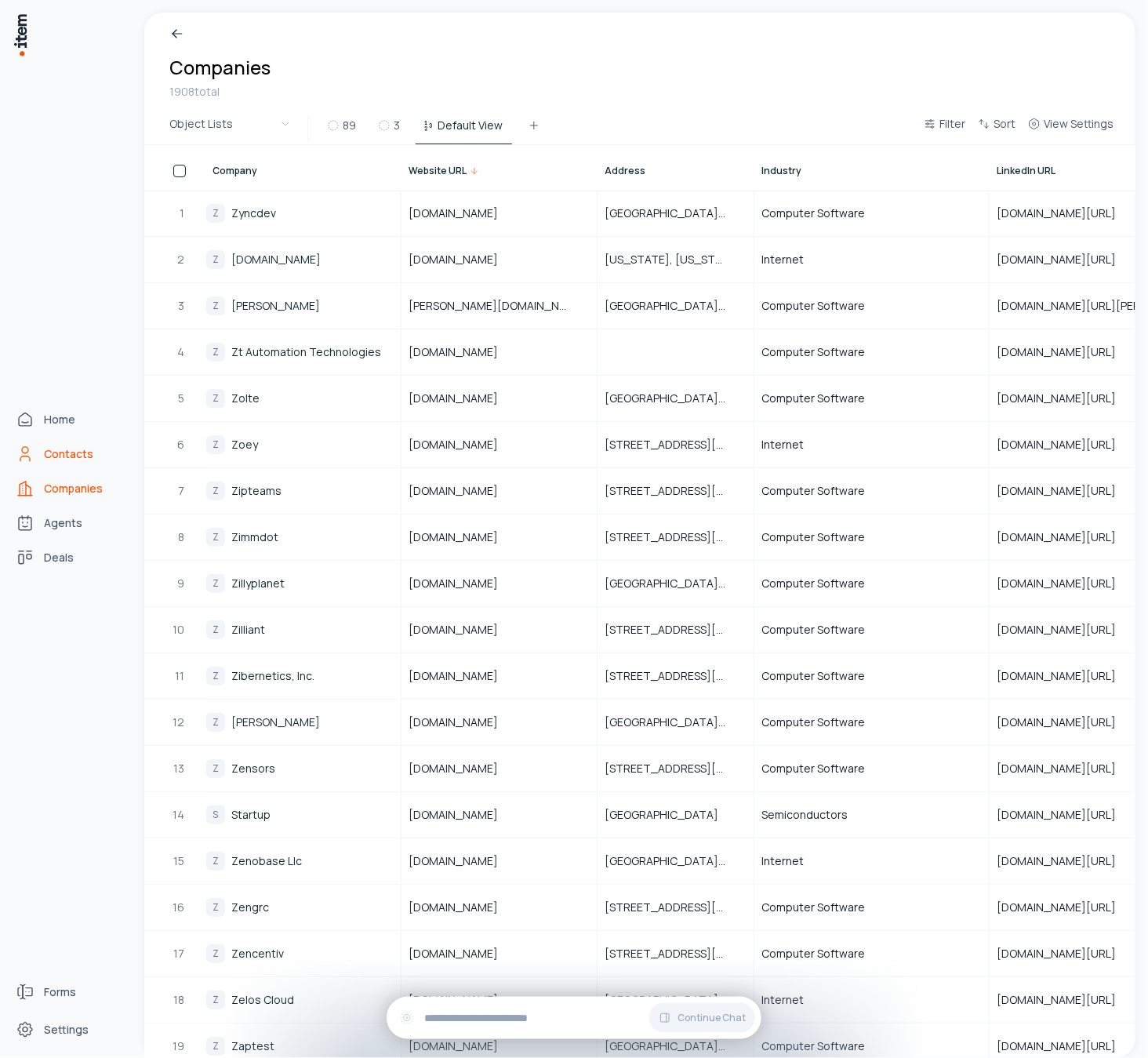
click at [25, 457] on icon "Contacts" at bounding box center [25, 454] width 19 height 19
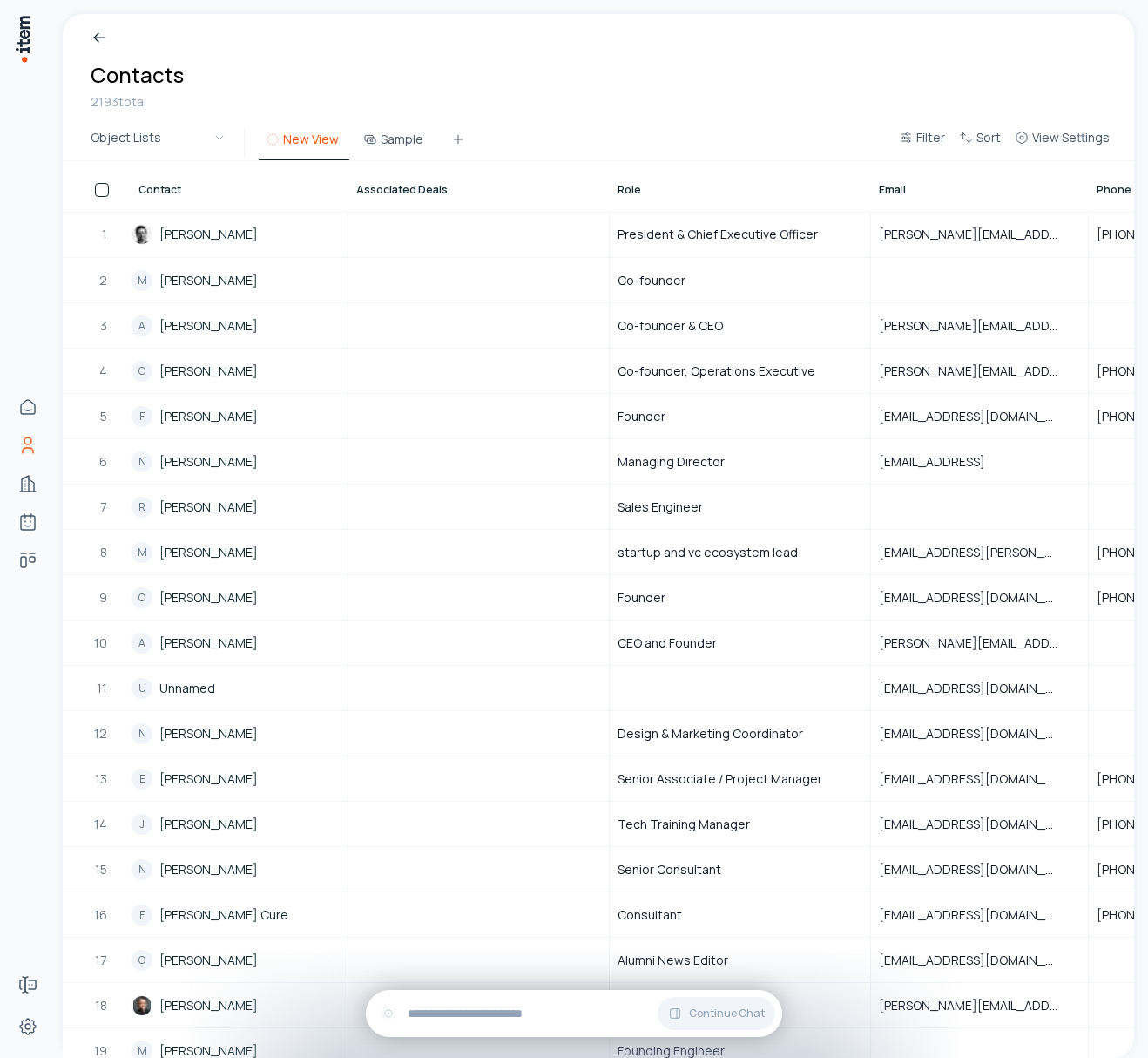
click at [316, 142] on button "New View" at bounding box center [303, 145] width 90 height 32
click at [389, 141] on button "Sample" at bounding box center [395, 145] width 77 height 32
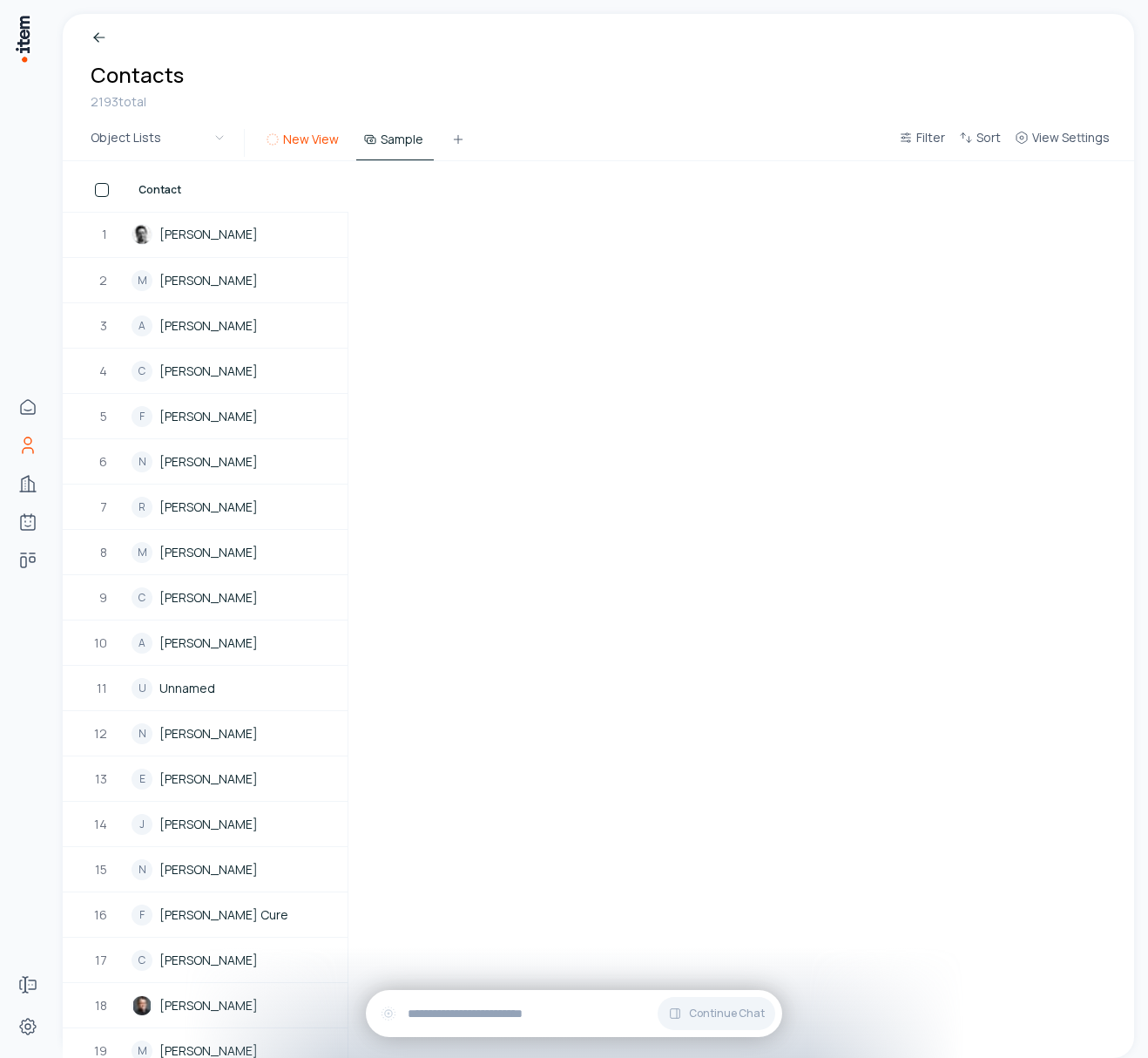
click at [306, 143] on button "New View" at bounding box center [303, 145] width 90 height 32
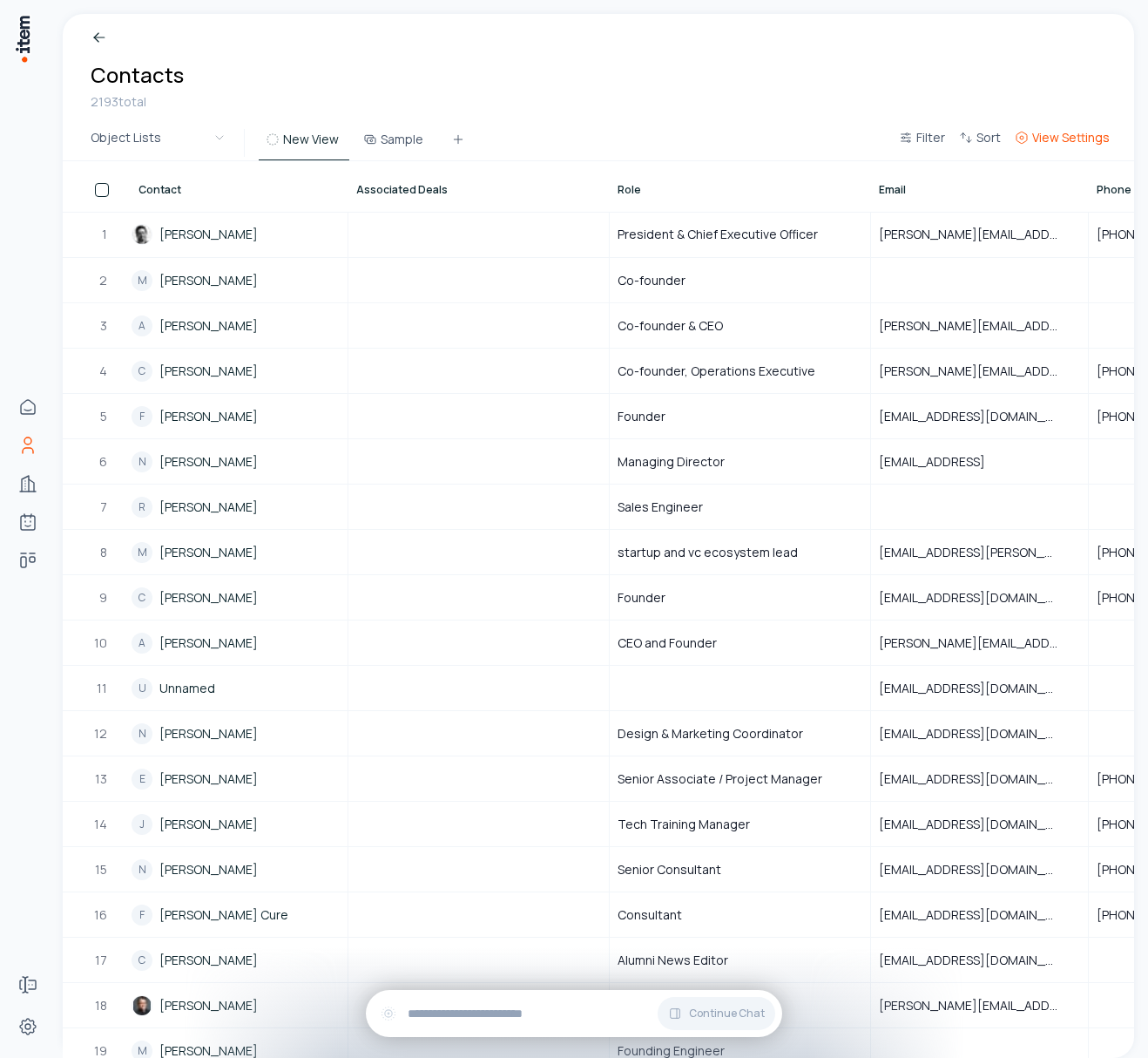
click at [1083, 147] on button "View Settings" at bounding box center [1062, 143] width 109 height 32
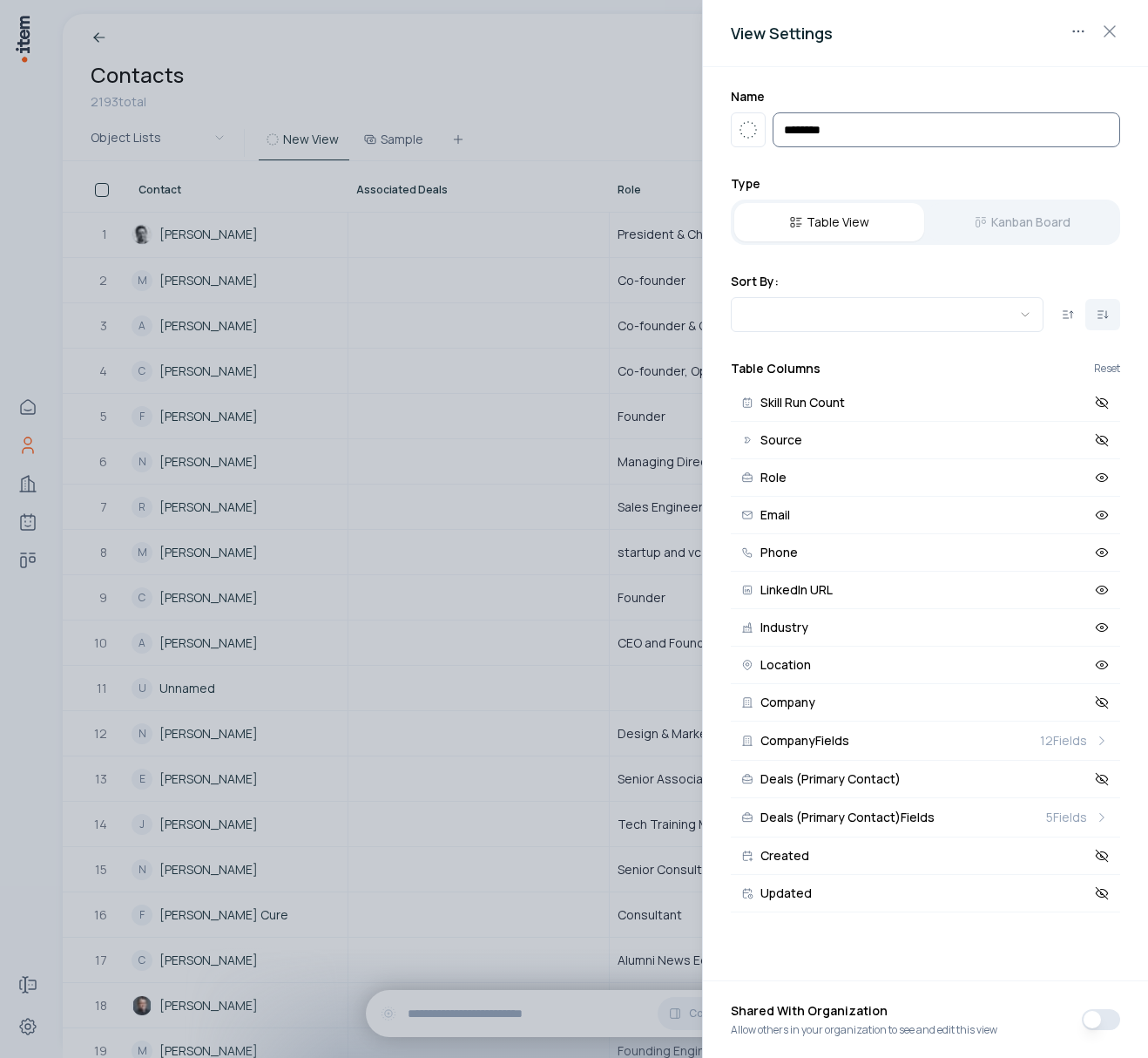
click at [802, 127] on input "********" at bounding box center [946, 130] width 348 height 35
type input "**********"
click at [742, 129] on icon "button" at bounding box center [748, 130] width 21 height 21
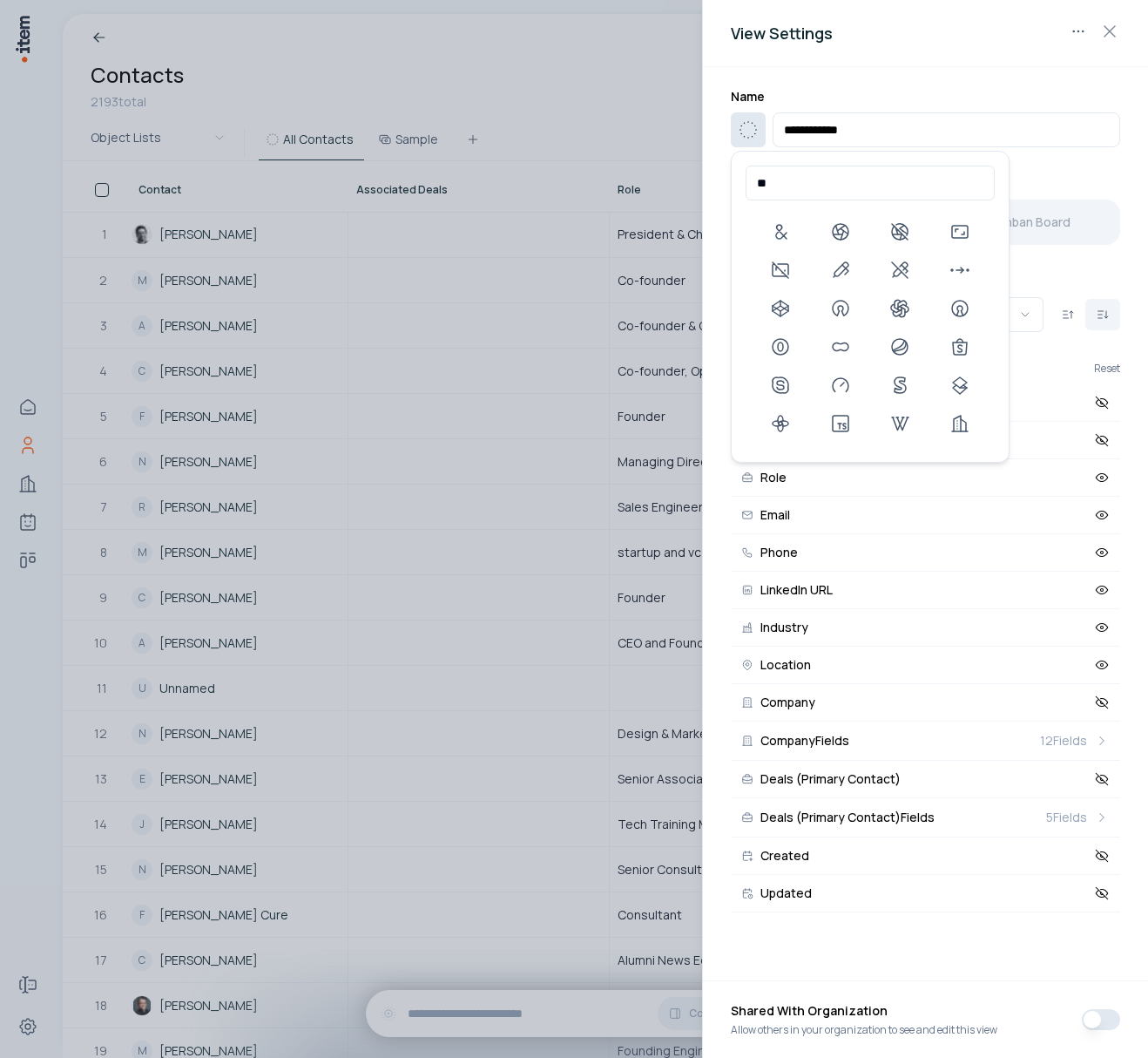
type input "*"
type input "****"
type input "***"
type input "*"
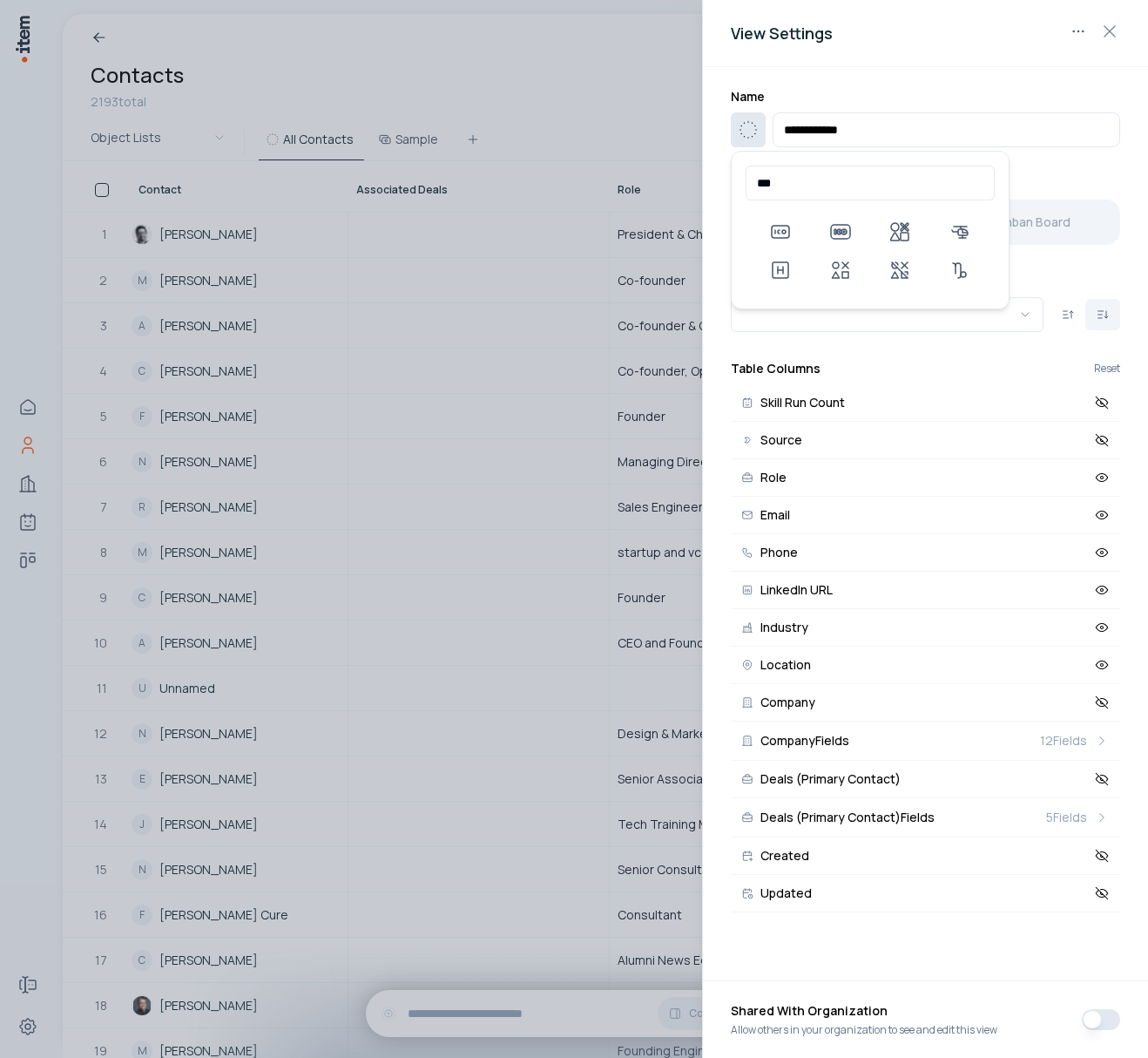
type input "****"
type input "******"
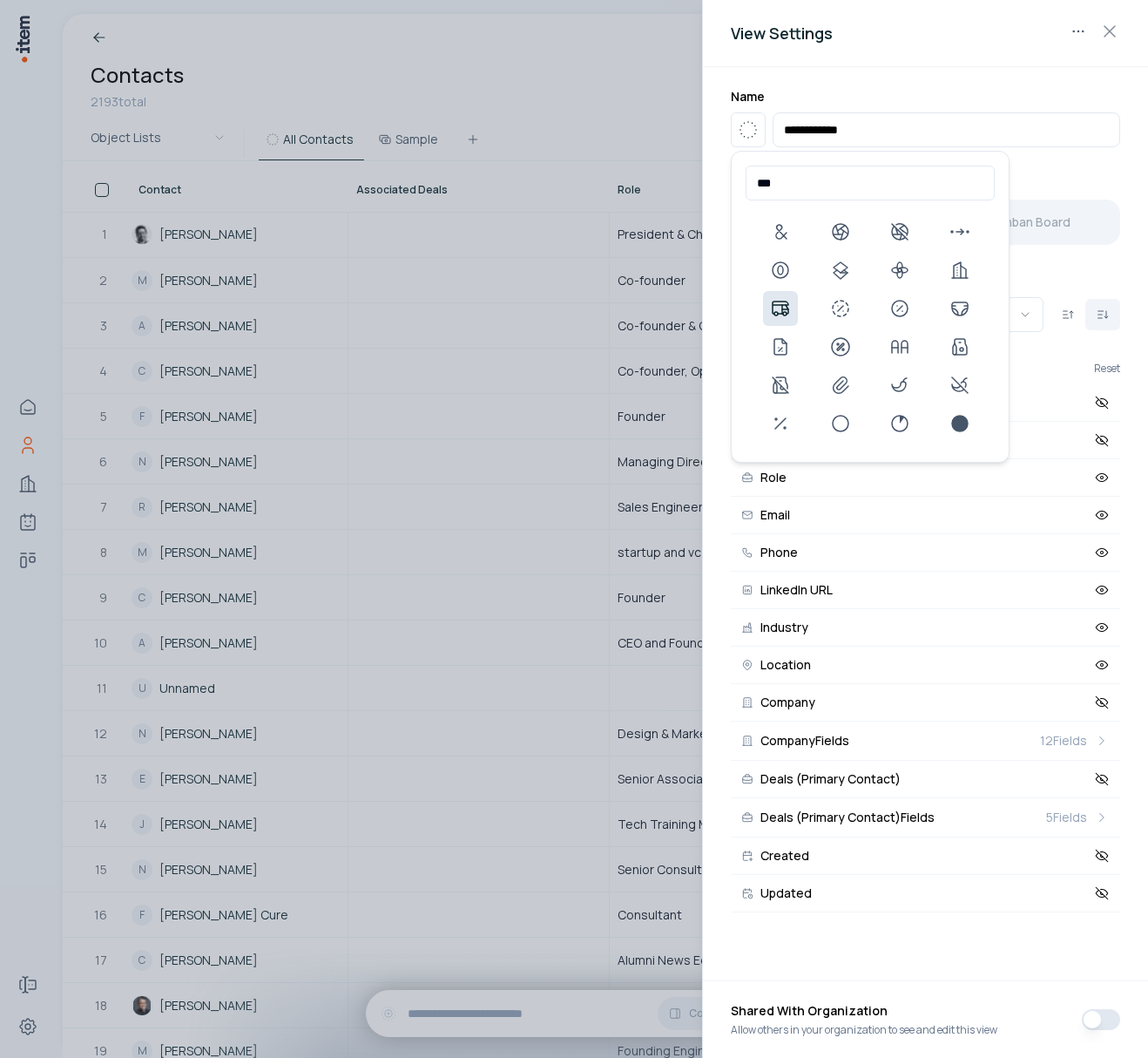
type input "***"
click at [782, 313] on use at bounding box center [780, 308] width 21 height 21
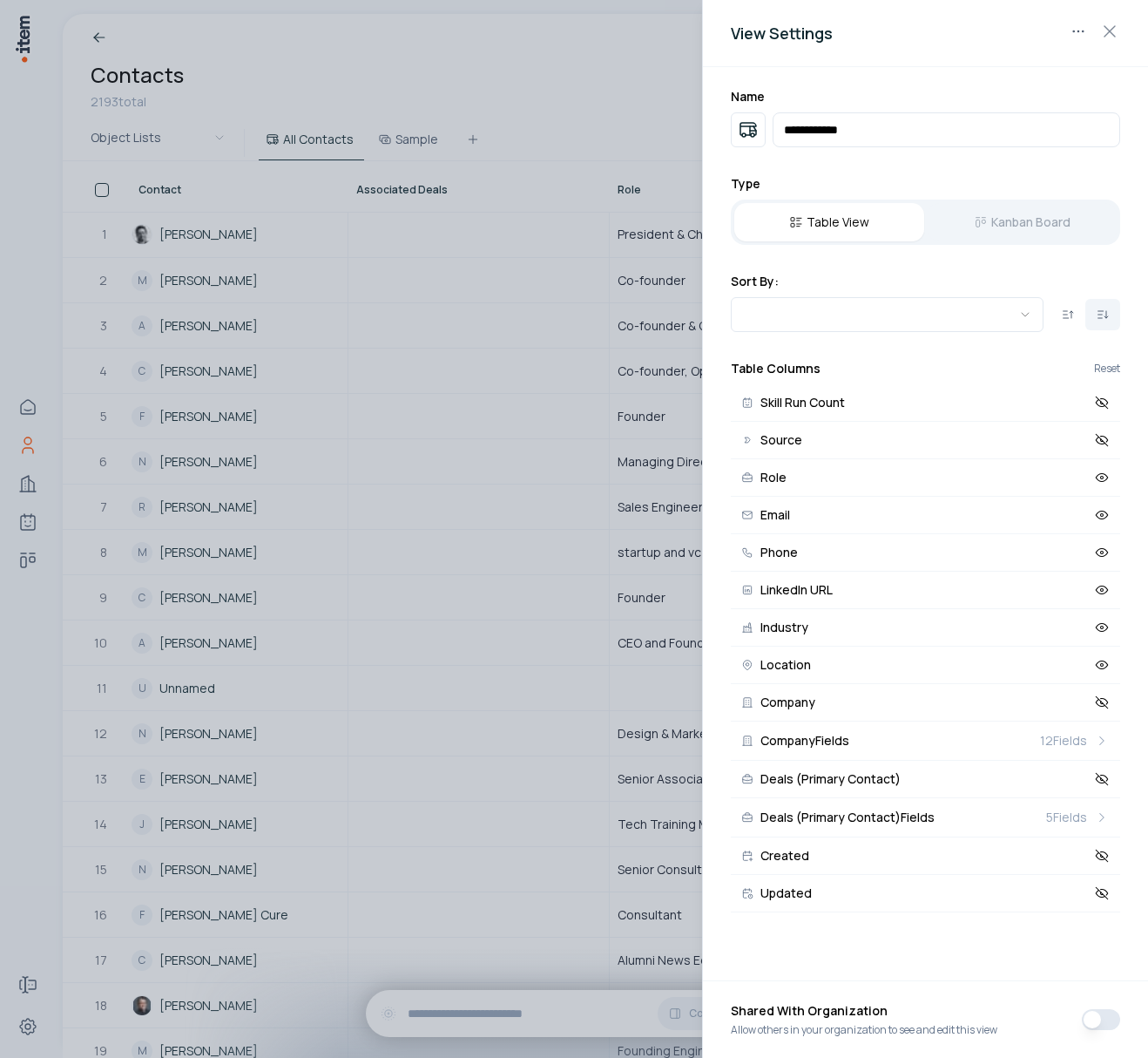
click at [377, 101] on div at bounding box center [574, 529] width 1148 height 1058
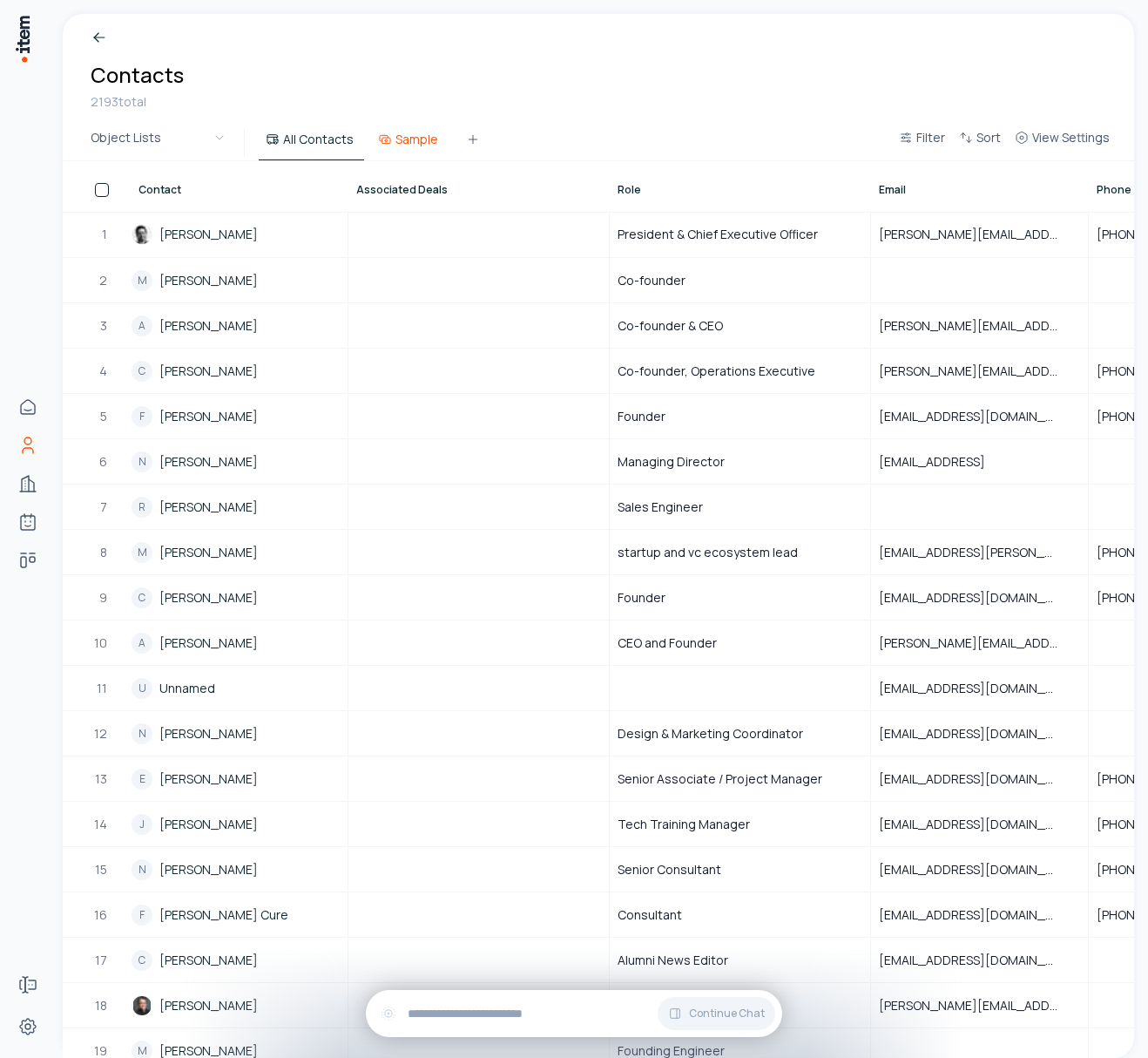
click at [420, 141] on button "Sample" at bounding box center [409, 145] width 77 height 32
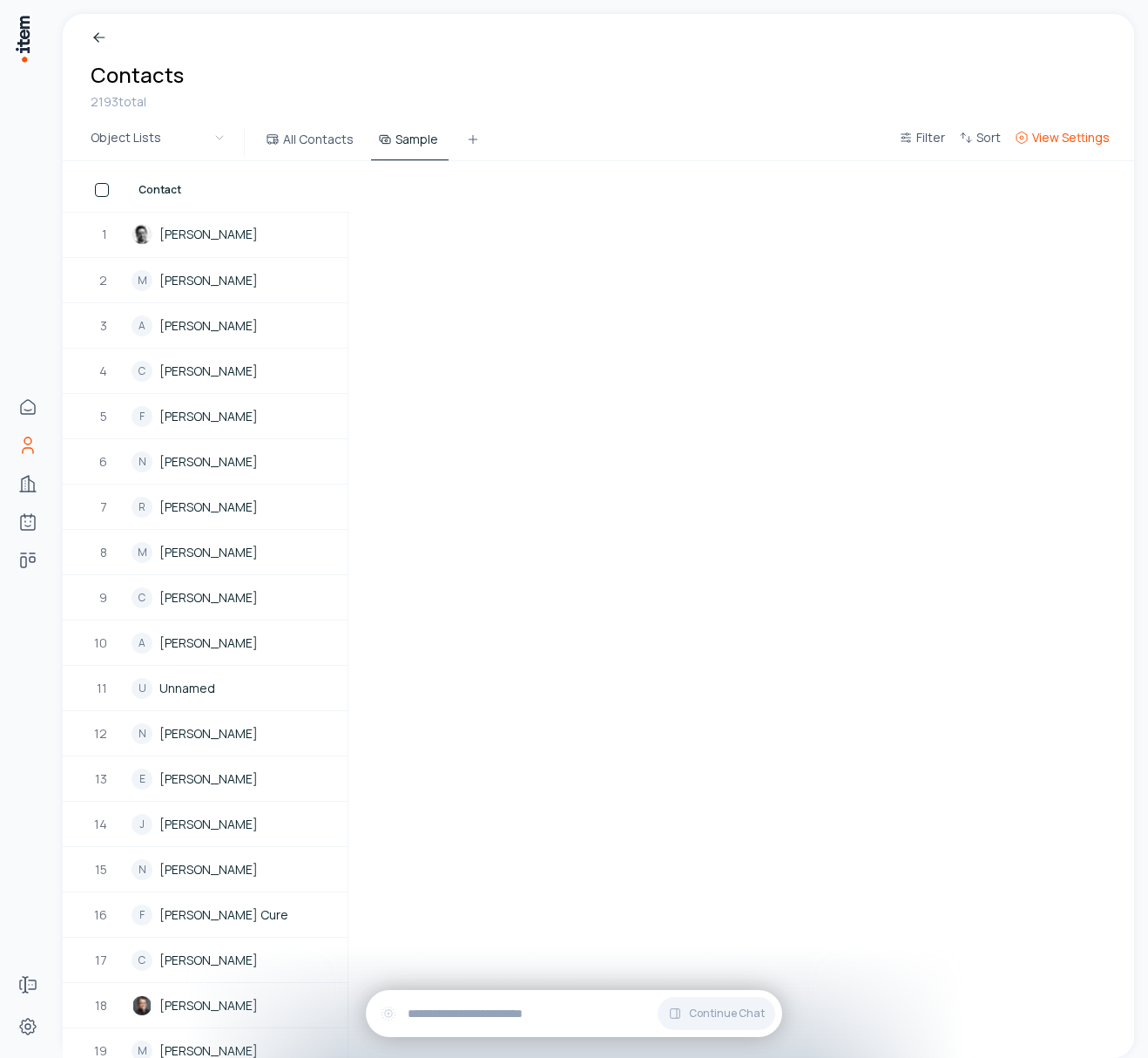
click at [1085, 141] on span "View Settings" at bounding box center [1071, 138] width 77 height 18
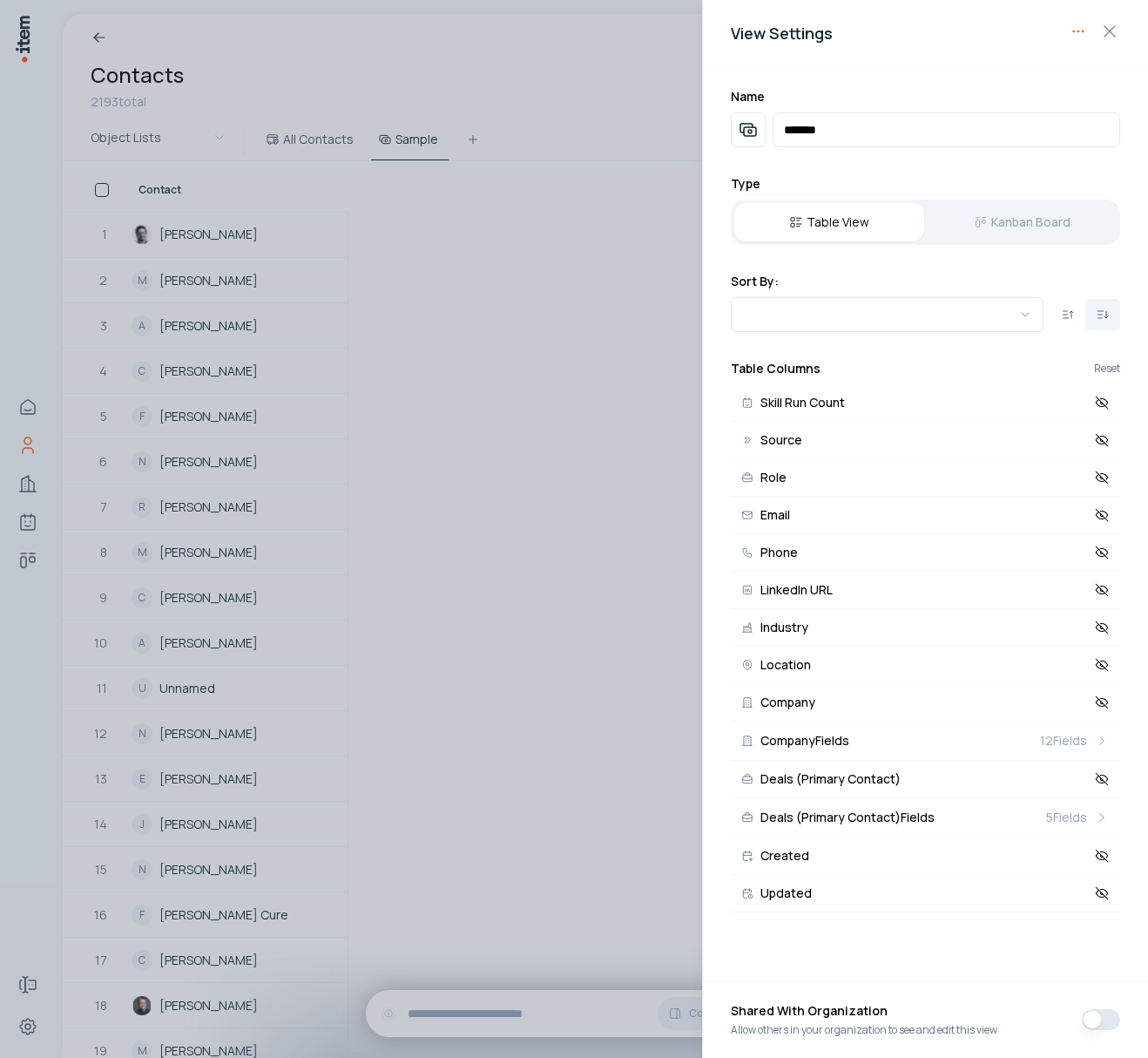
click at [1074, 39] on body "Home Contacts Companies Agents Deals Forms Settings Breadcrumb Contacts 2193 to…" at bounding box center [574, 529] width 1148 height 1058
click at [636, 114] on div at bounding box center [574, 529] width 1148 height 1058
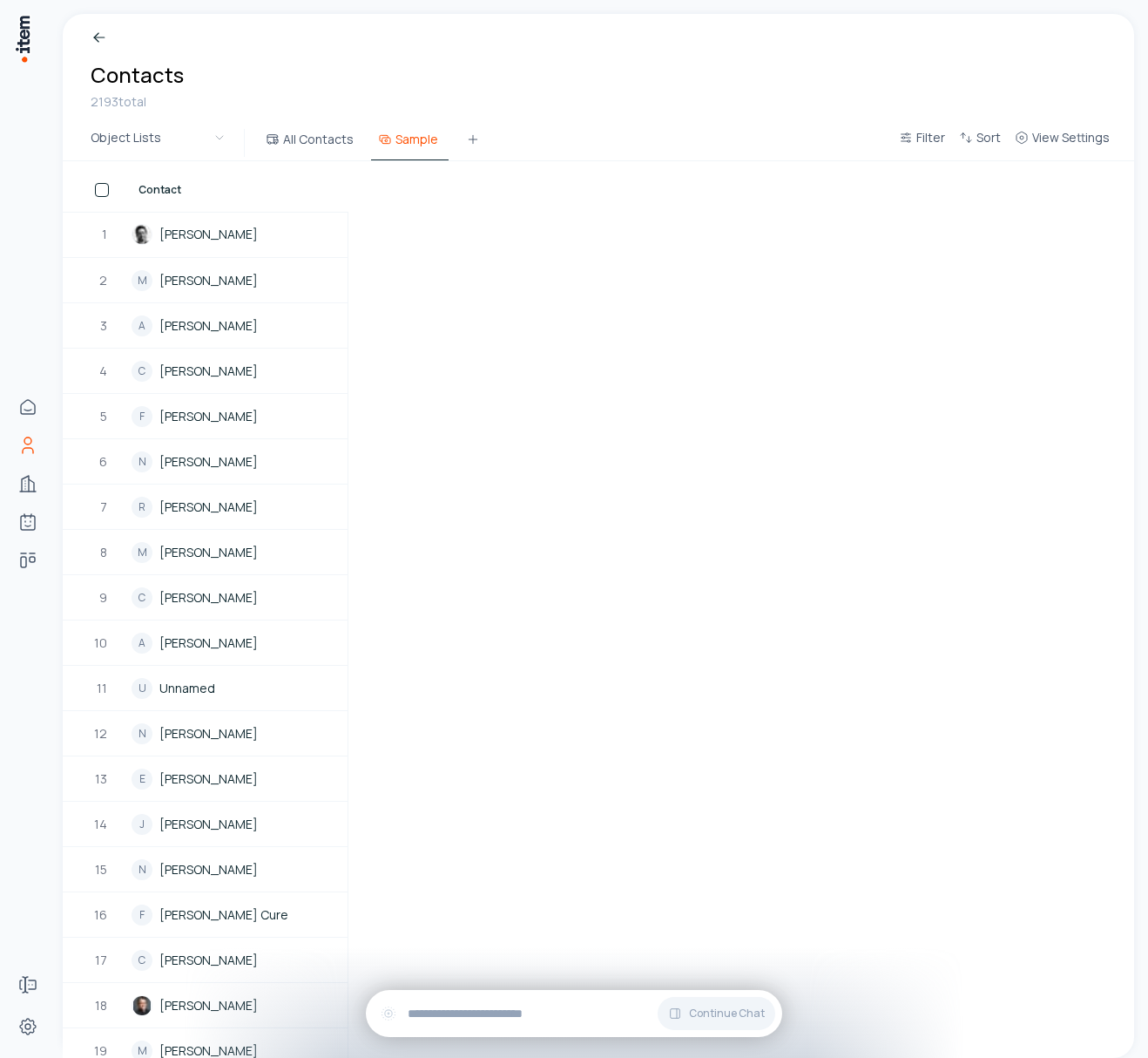
click at [415, 140] on button "Sample" at bounding box center [409, 145] width 77 height 32
click at [1084, 136] on span "View Settings" at bounding box center [1071, 138] width 77 height 18
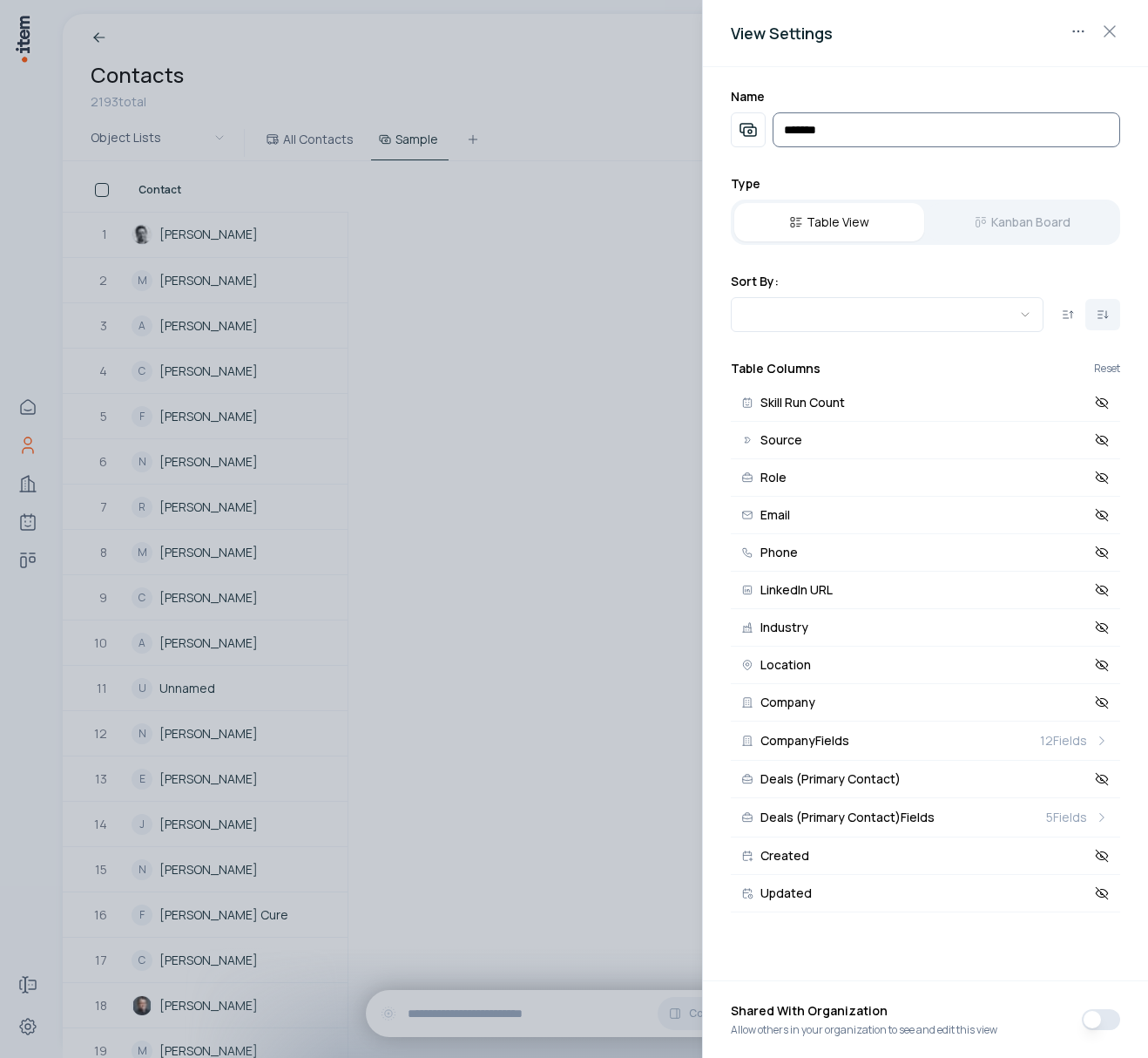
click at [835, 141] on input "******" at bounding box center [946, 130] width 348 height 35
type input "*"
click at [749, 133] on use "button" at bounding box center [748, 130] width 21 height 21
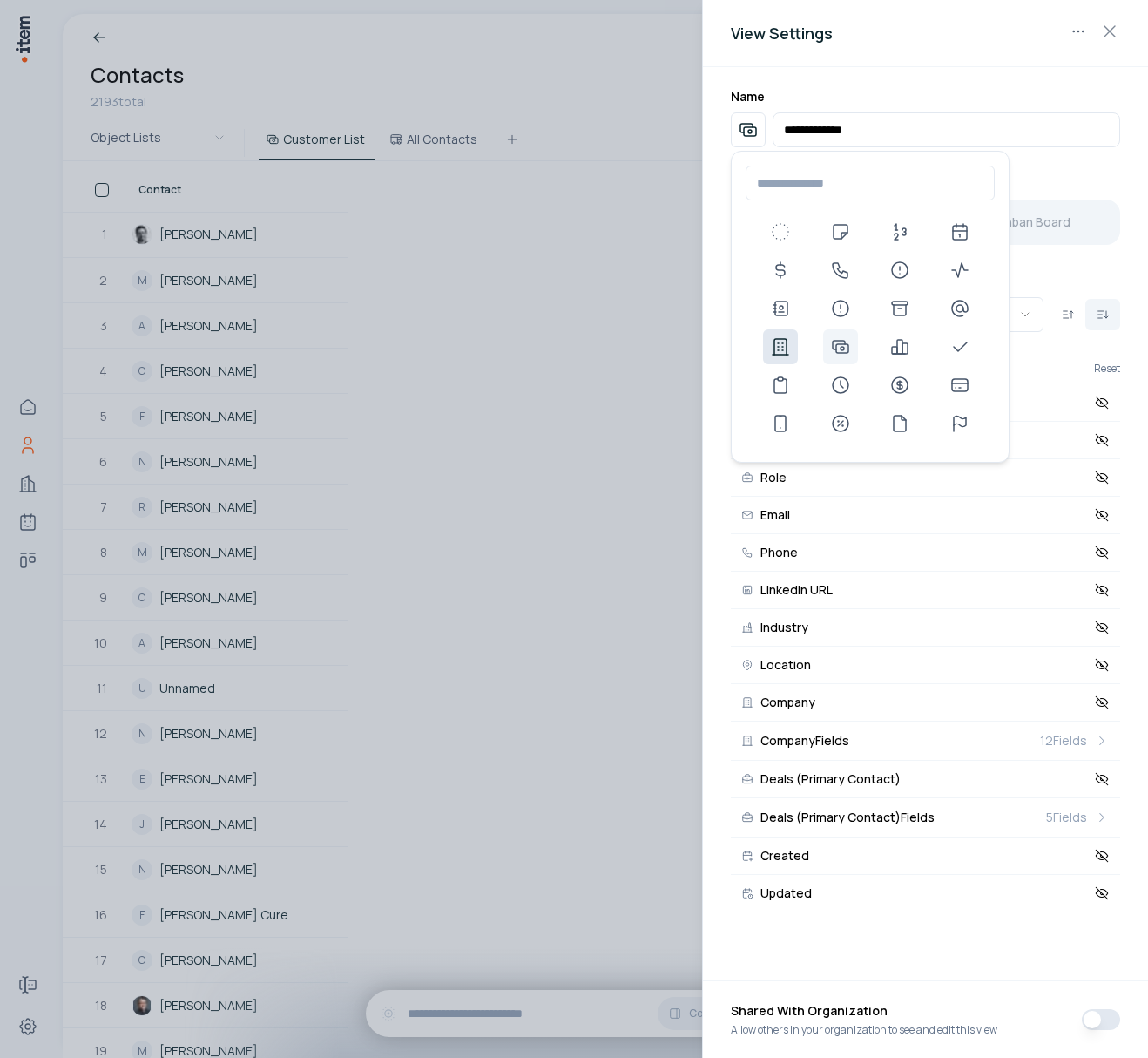
click at [778, 346] on use at bounding box center [780, 347] width 21 height 21
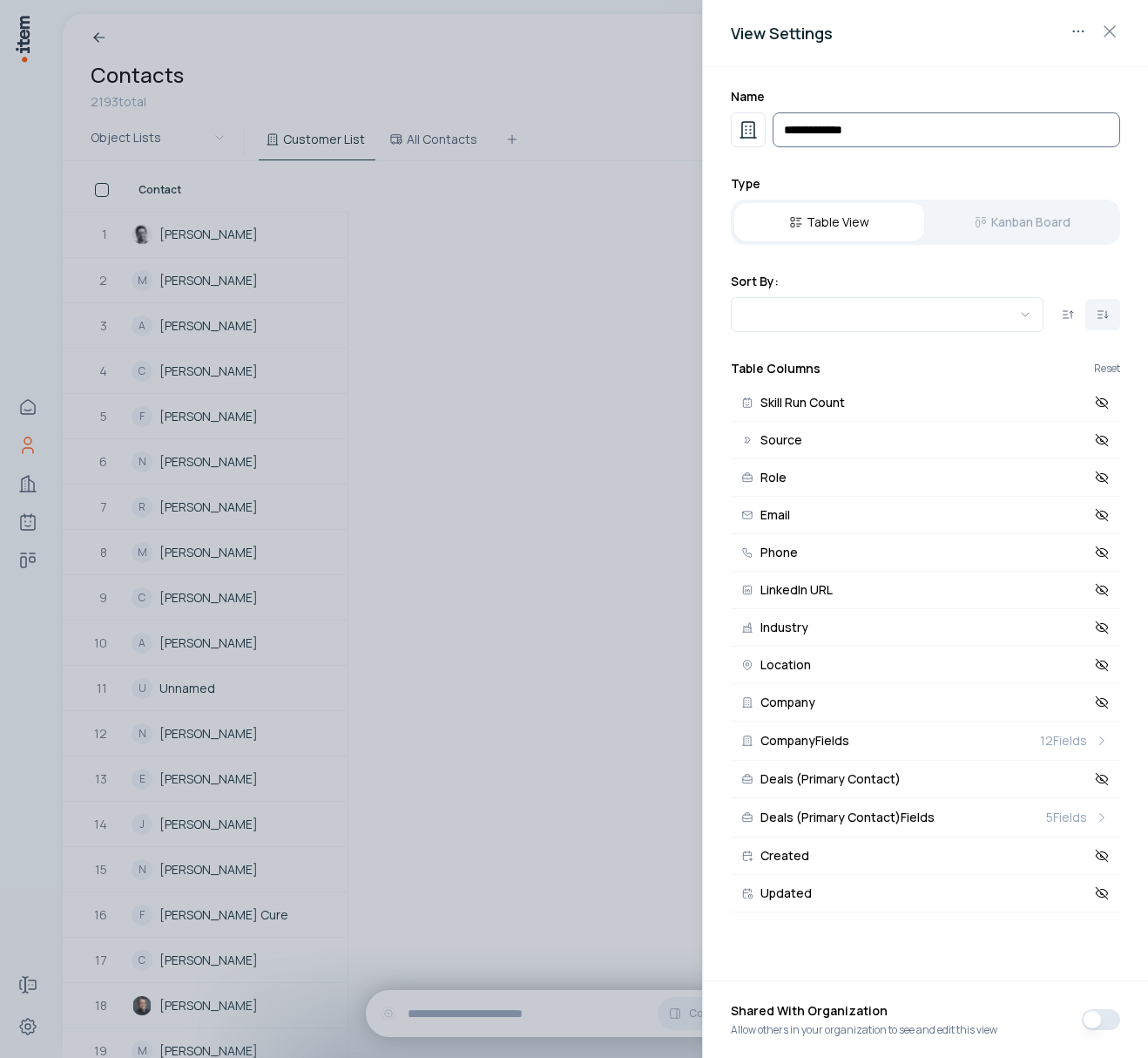
click at [813, 136] on input "**********" at bounding box center [946, 130] width 348 height 35
type input "**********"
click at [513, 126] on div at bounding box center [574, 529] width 1148 height 1058
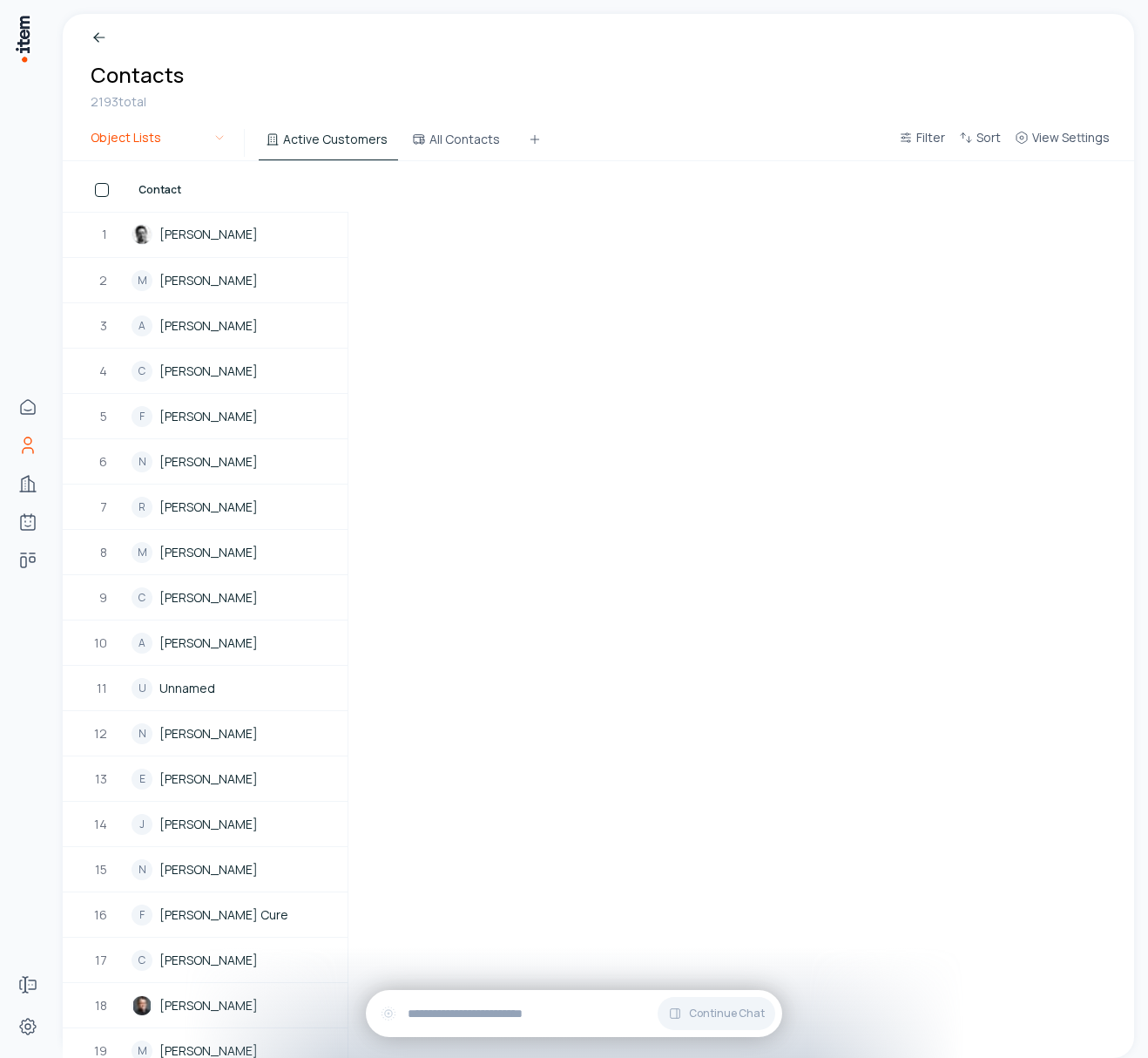
click at [137, 129] on html "Home Contacts Companies Agents Deals Forms Settings Breadcrumb Contacts 2193 to…" at bounding box center [574, 529] width 1148 height 1058
click at [323, 71] on html "Home Contacts Companies Agents Deals Forms Settings Breadcrumb Contacts 2193 to…" at bounding box center [574, 529] width 1148 height 1058
click at [98, 29] on icon at bounding box center [99, 38] width 18 height 18
